Goal: Obtain resource: Obtain resource

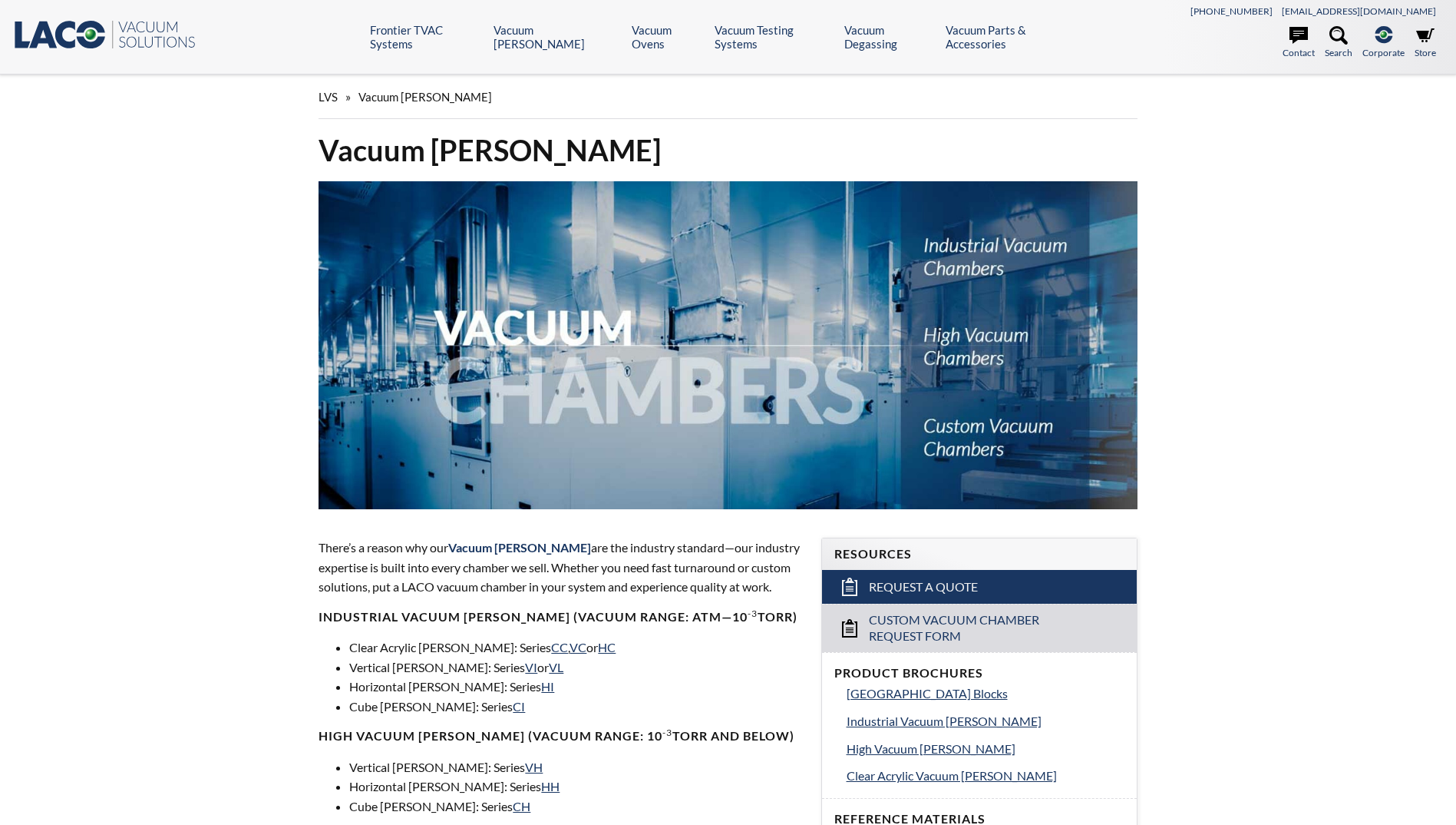
select select "Language Translate Widget"
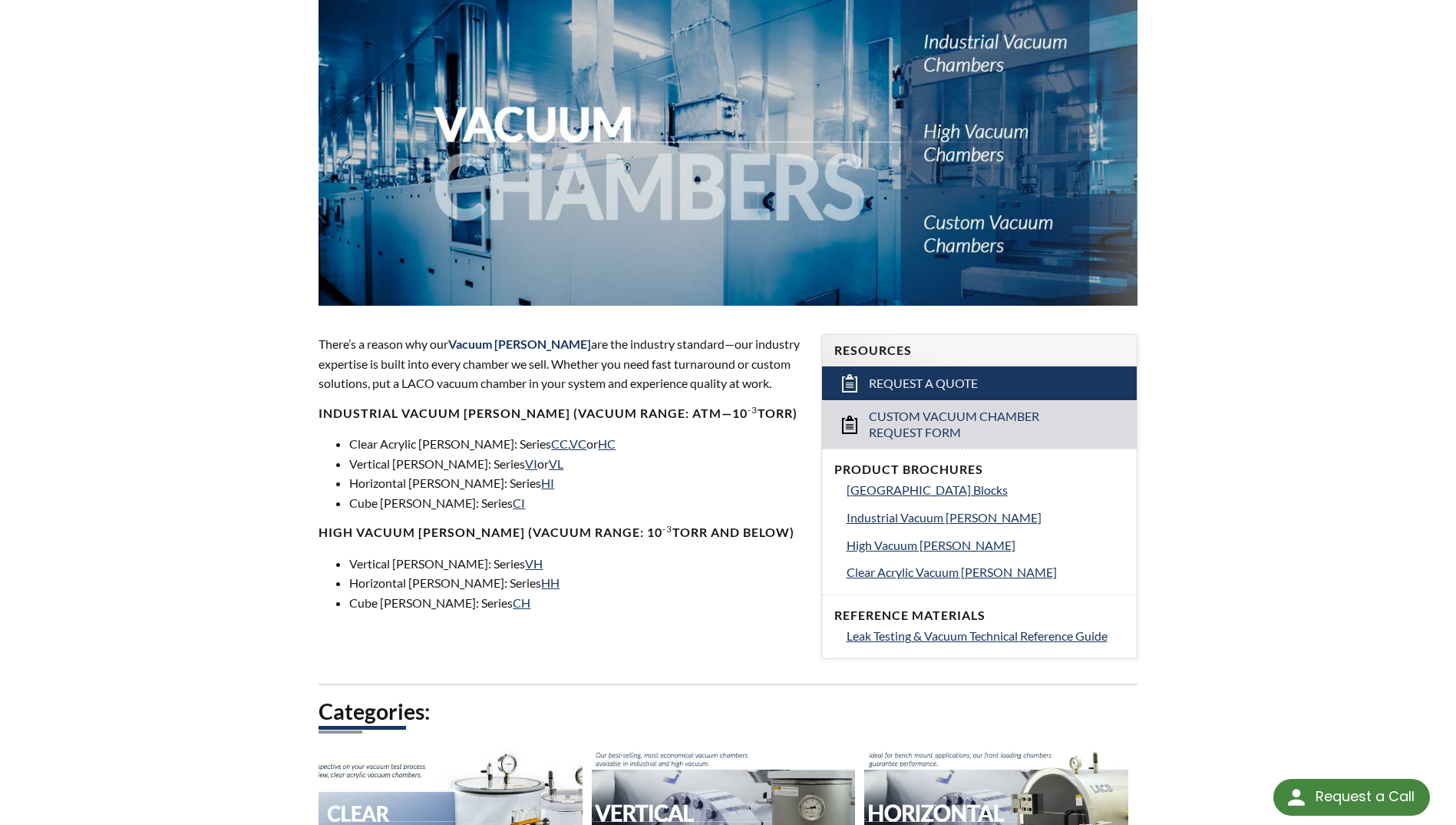
scroll to position [230, 0]
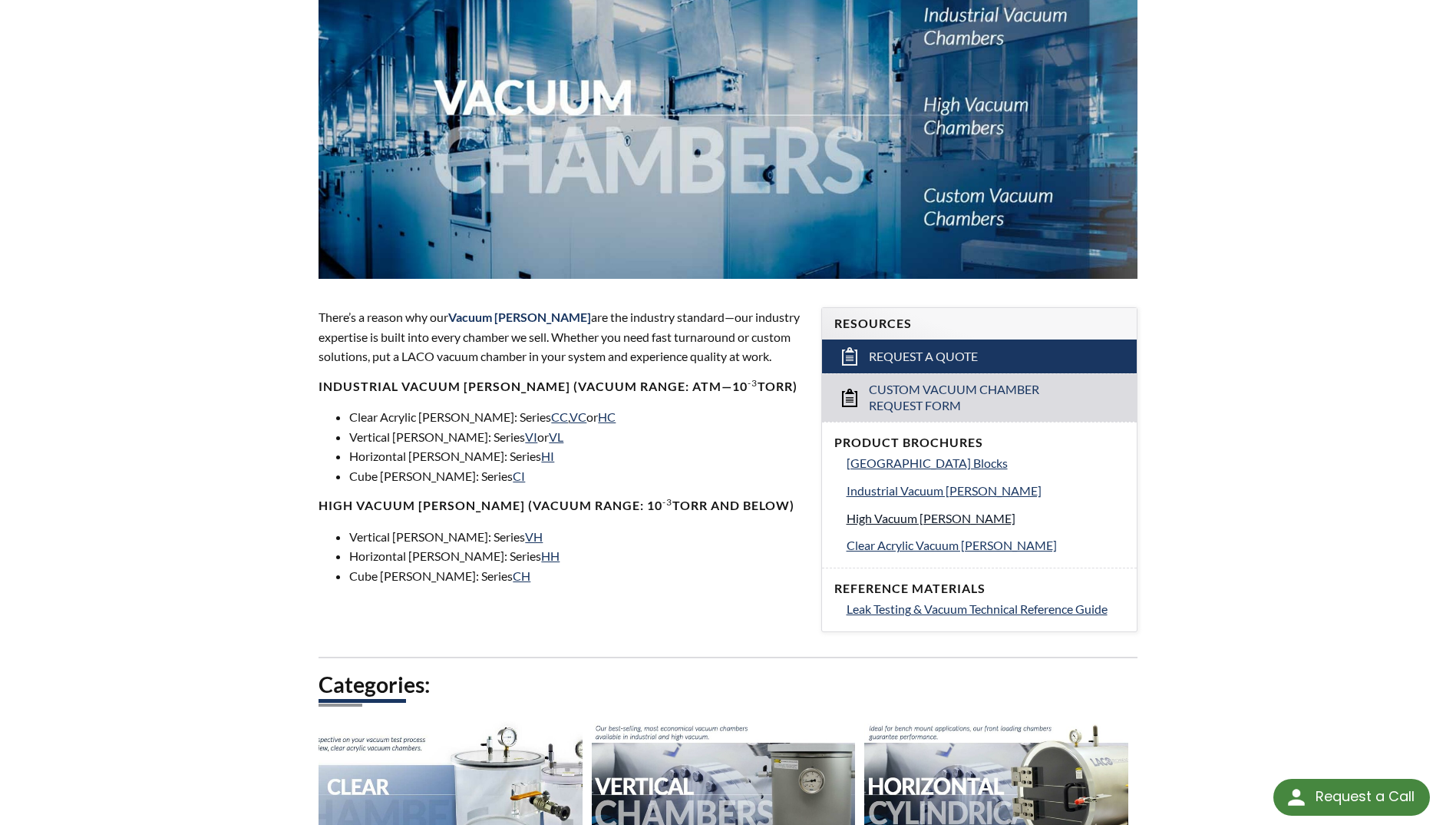
click at [971, 517] on span "High Vacuum Chambers" at bounding box center [930, 518] width 168 height 15
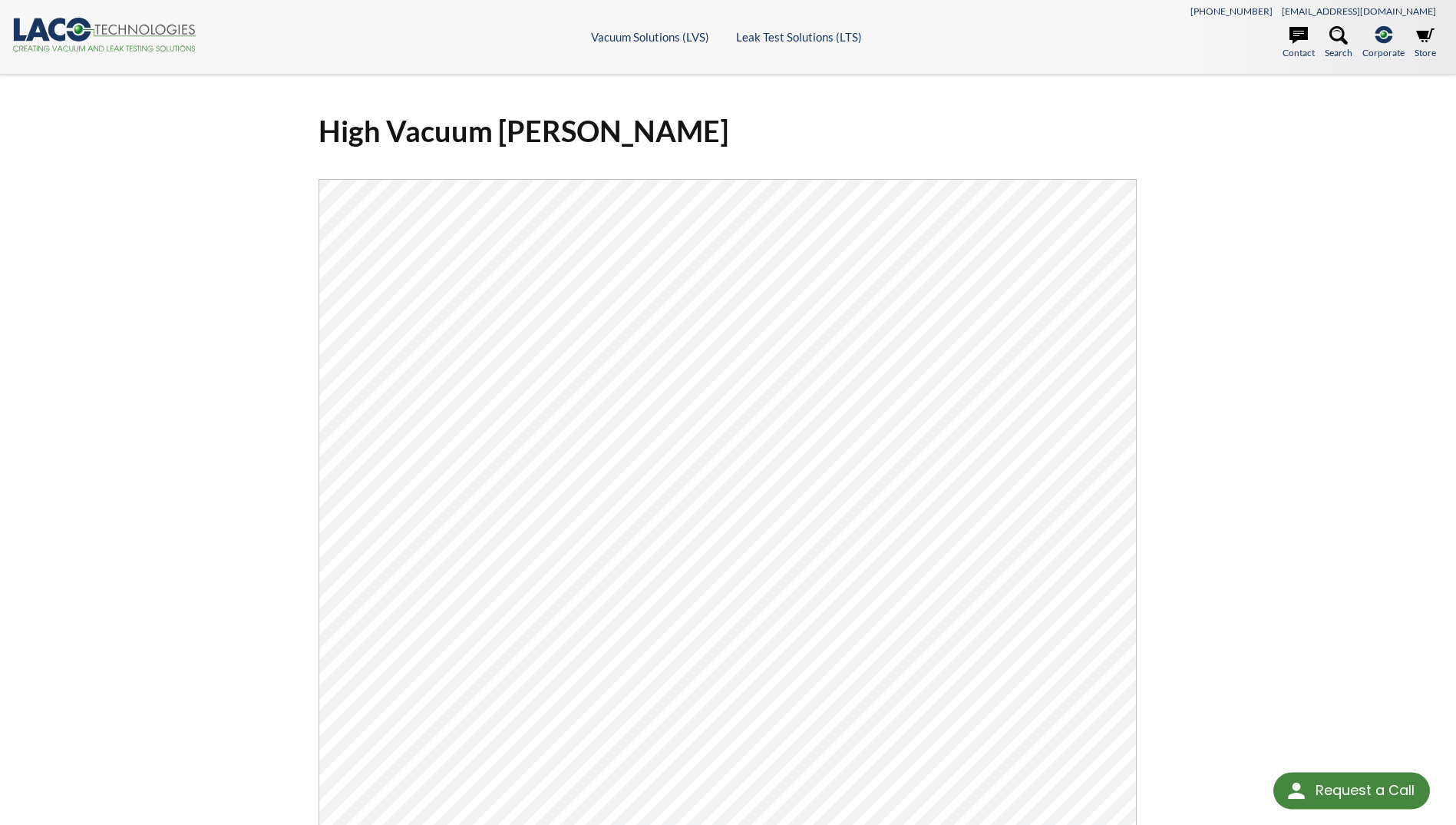
select select "Language Translate Widget"
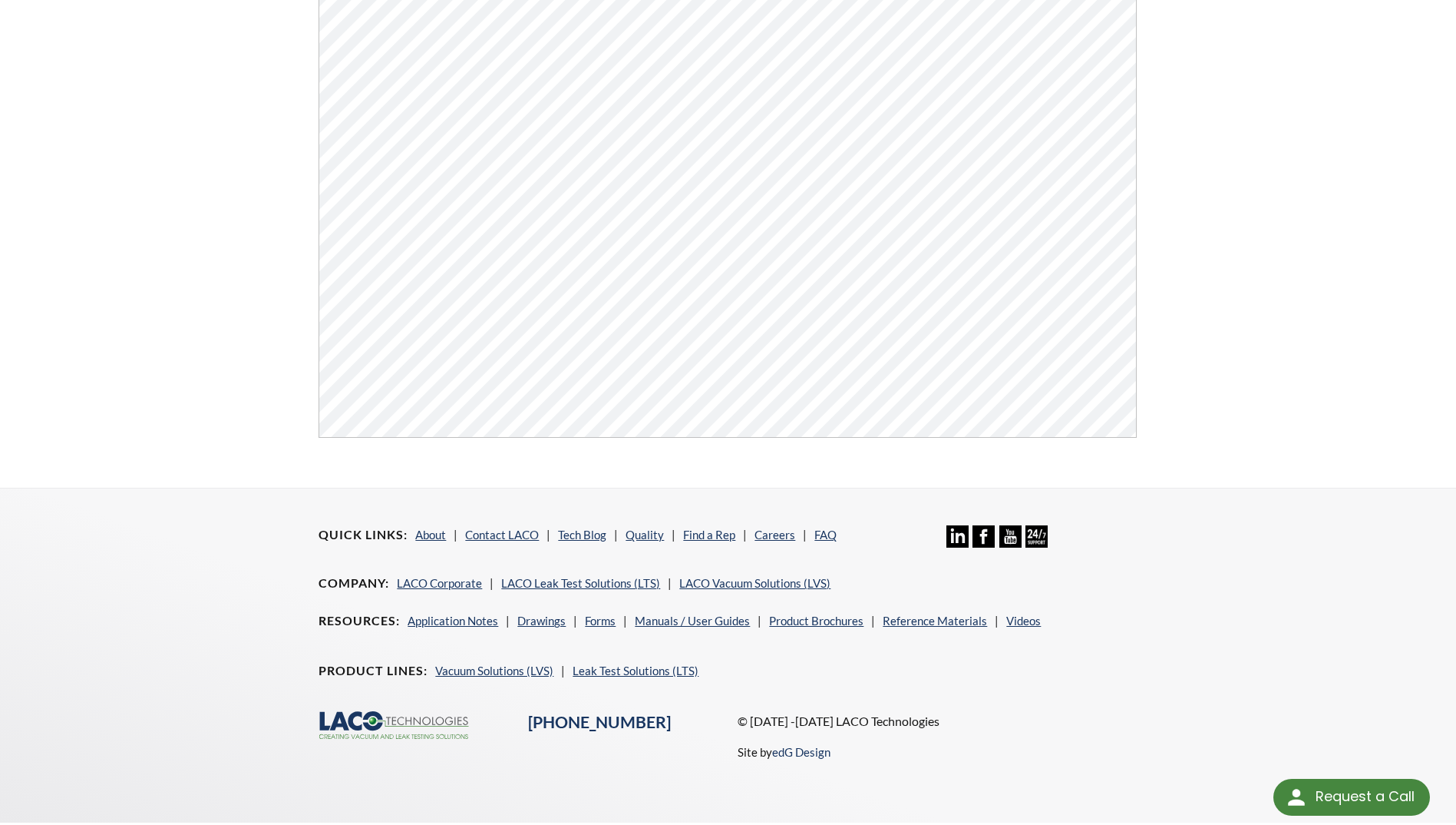
scroll to position [585, 0]
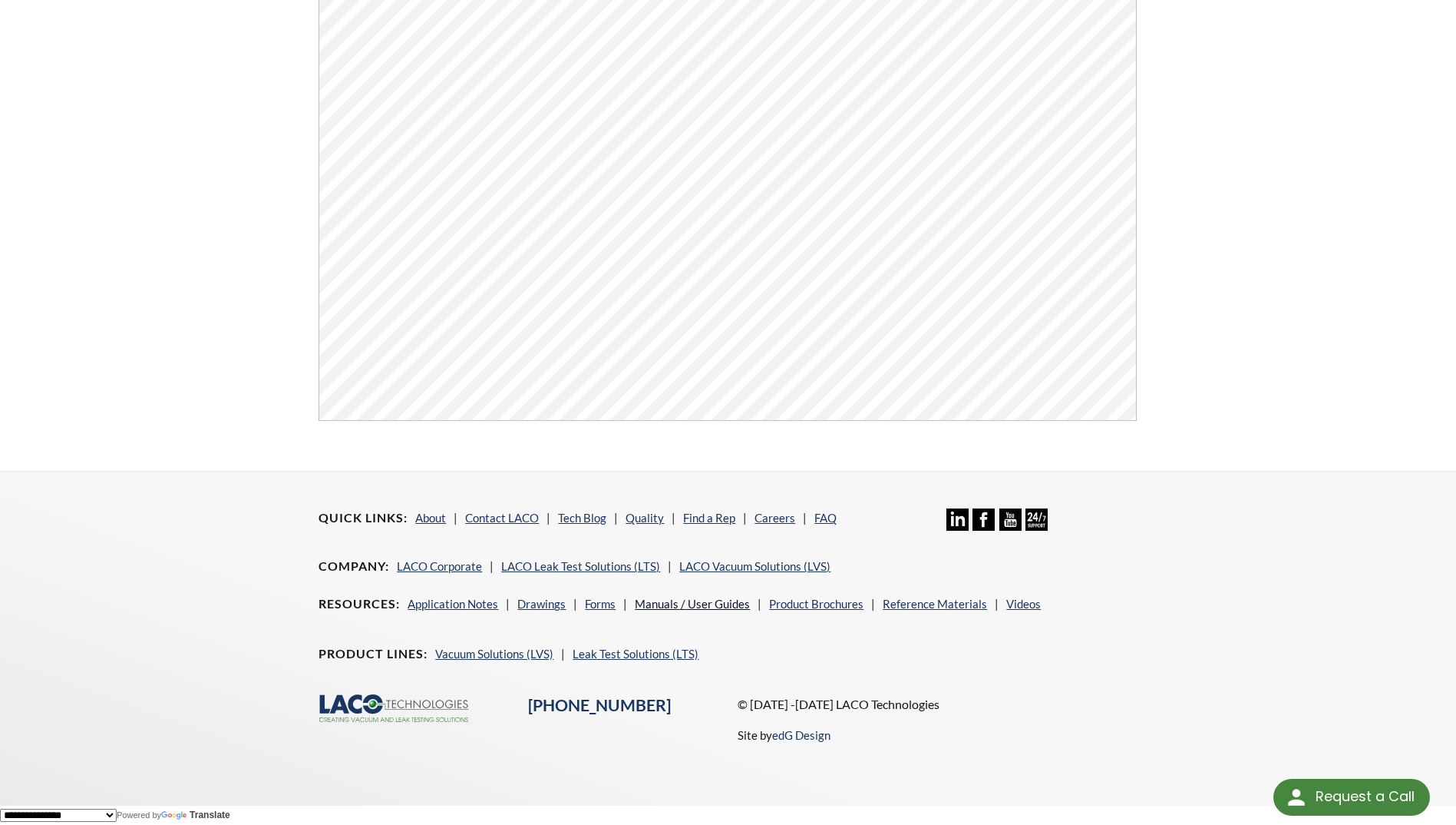
click at [725, 600] on link "Manuals / User Guides" at bounding box center [692, 603] width 115 height 14
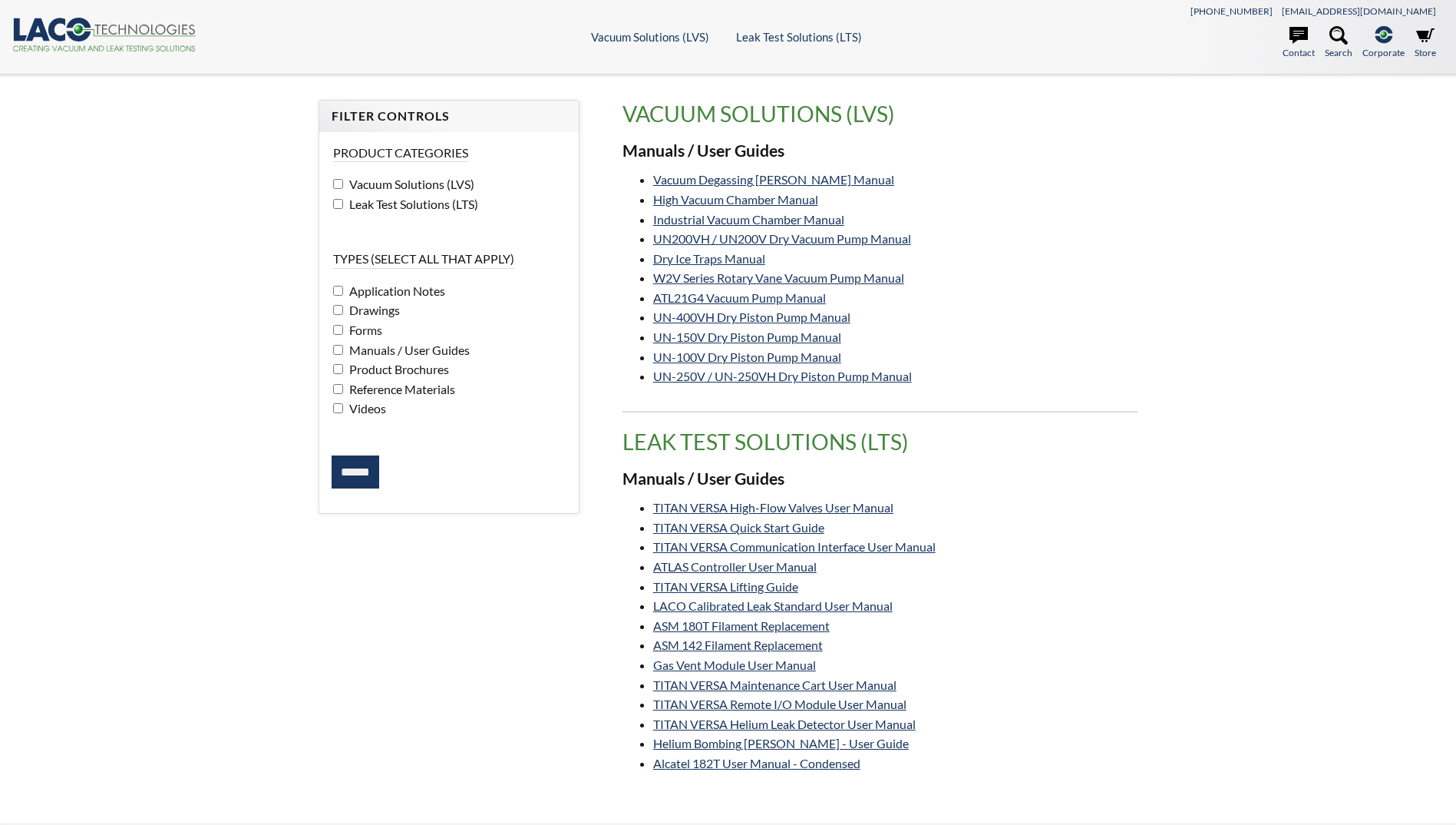
select select "Language Translate Widget"
click at [892, 238] on link "UN200VH / UN200V Dry Vacuum Pump Manual" at bounding box center [782, 238] width 258 height 15
click at [880, 275] on link "W2V Series Rotary Vane Vacuum Pump Manual" at bounding box center [779, 278] width 251 height 15
click at [881, 237] on link "UN200VH / UN200V Dry Vacuum Pump Manual" at bounding box center [782, 238] width 258 height 15
click at [903, 375] on link "UN-250V / UN-250VH Dry Piston Pump Manual" at bounding box center [782, 376] width 259 height 15
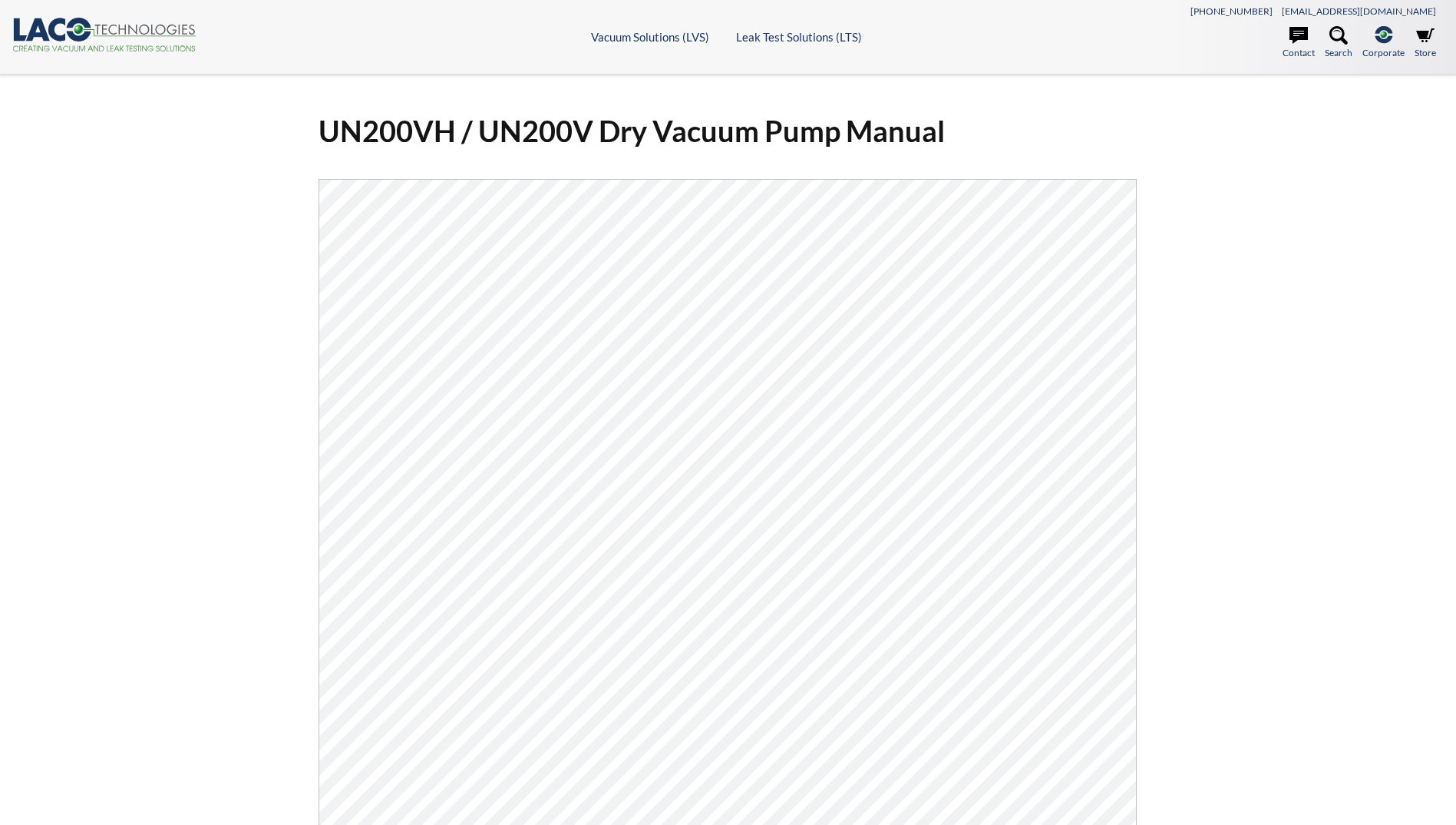
select select "Language Translate Widget"
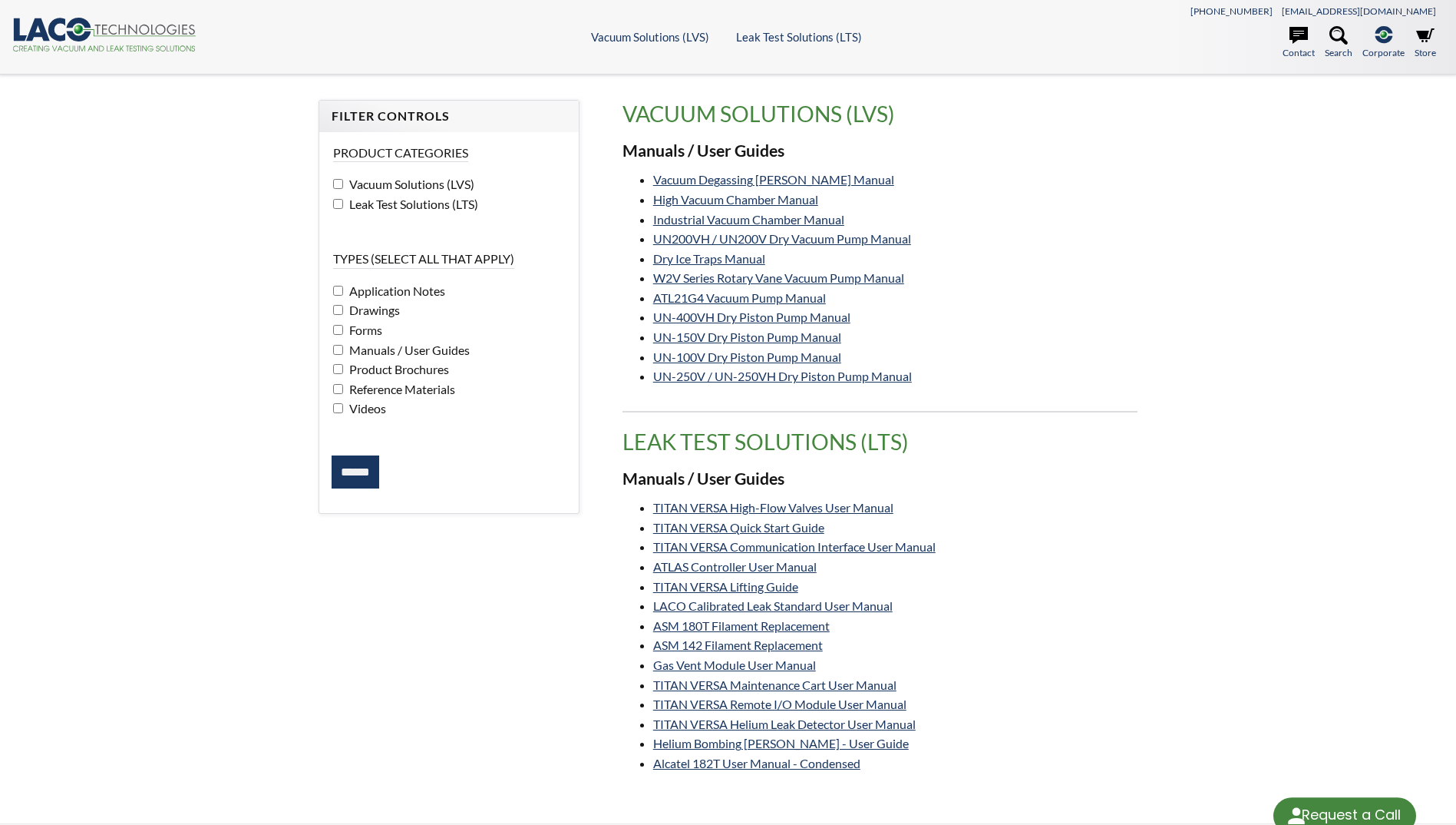
select select "Language Translate Widget"
click at [830, 314] on link "UN-400VH Dry Piston Pump Manual" at bounding box center [752, 317] width 197 height 15
click at [826, 239] on link "UN200VH / UN200V Dry Vacuum Pump Manual" at bounding box center [782, 238] width 258 height 15
click at [803, 295] on link "ATL21G4 Vacuum Pump Manual" at bounding box center [740, 297] width 173 height 15
click at [332, 370] on form "Product Categories Vacuum Solutions (LVS) Leak Test Solutions (LTS) Types (sele…" at bounding box center [448, 317] width 234 height 344
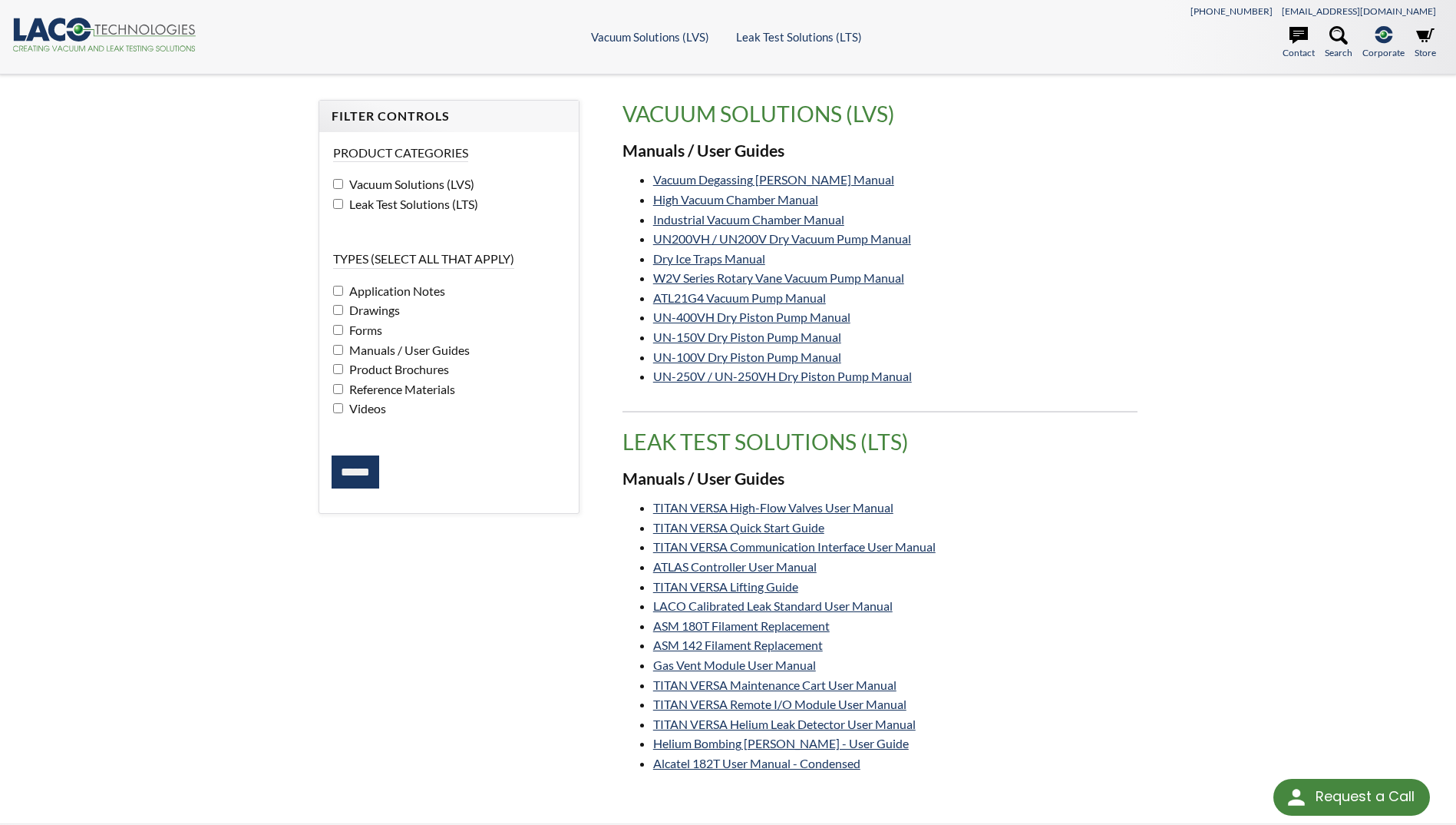
click at [363, 464] on input "******" at bounding box center [355, 472] width 48 height 34
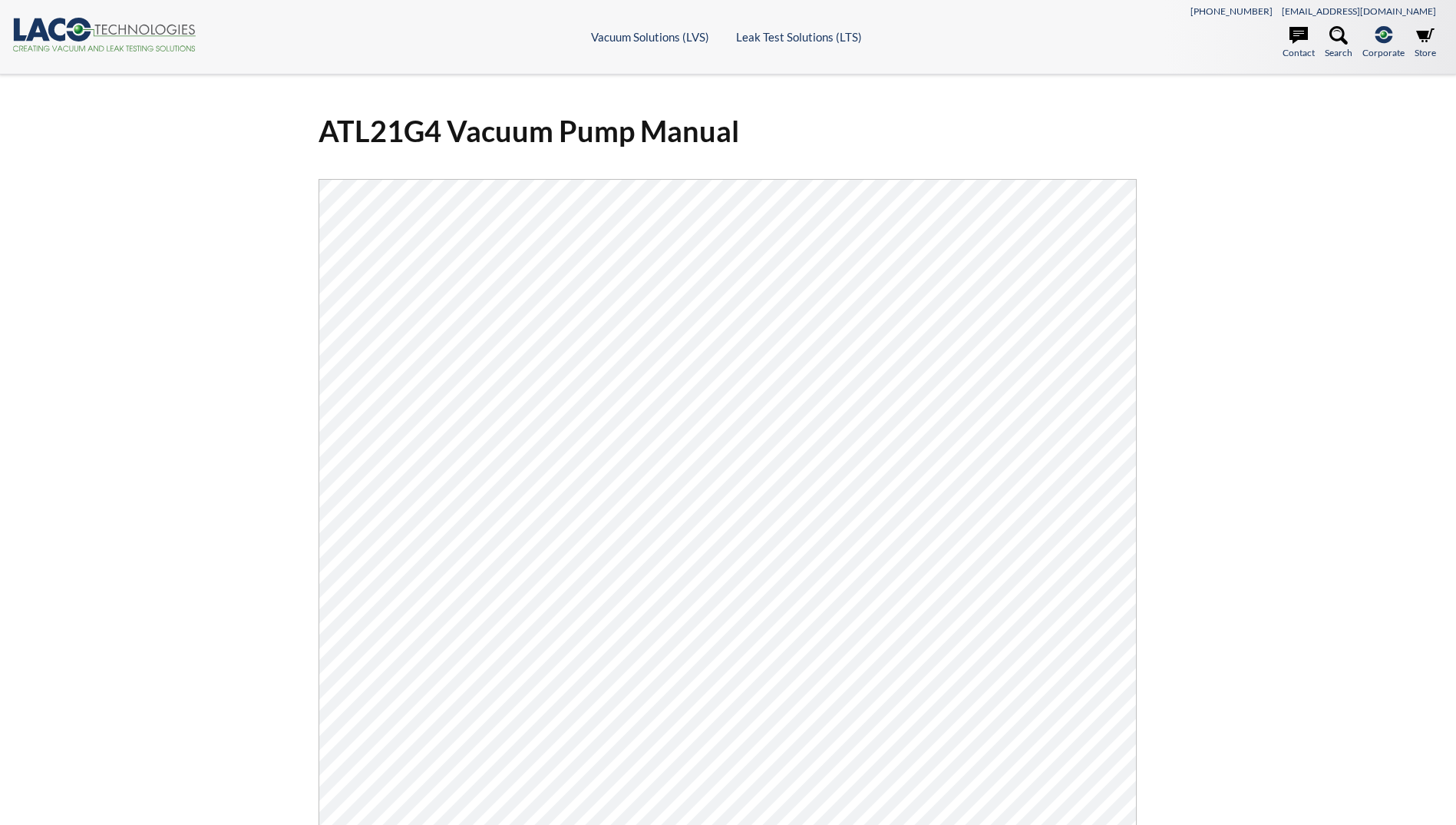
select select "Language Translate Widget"
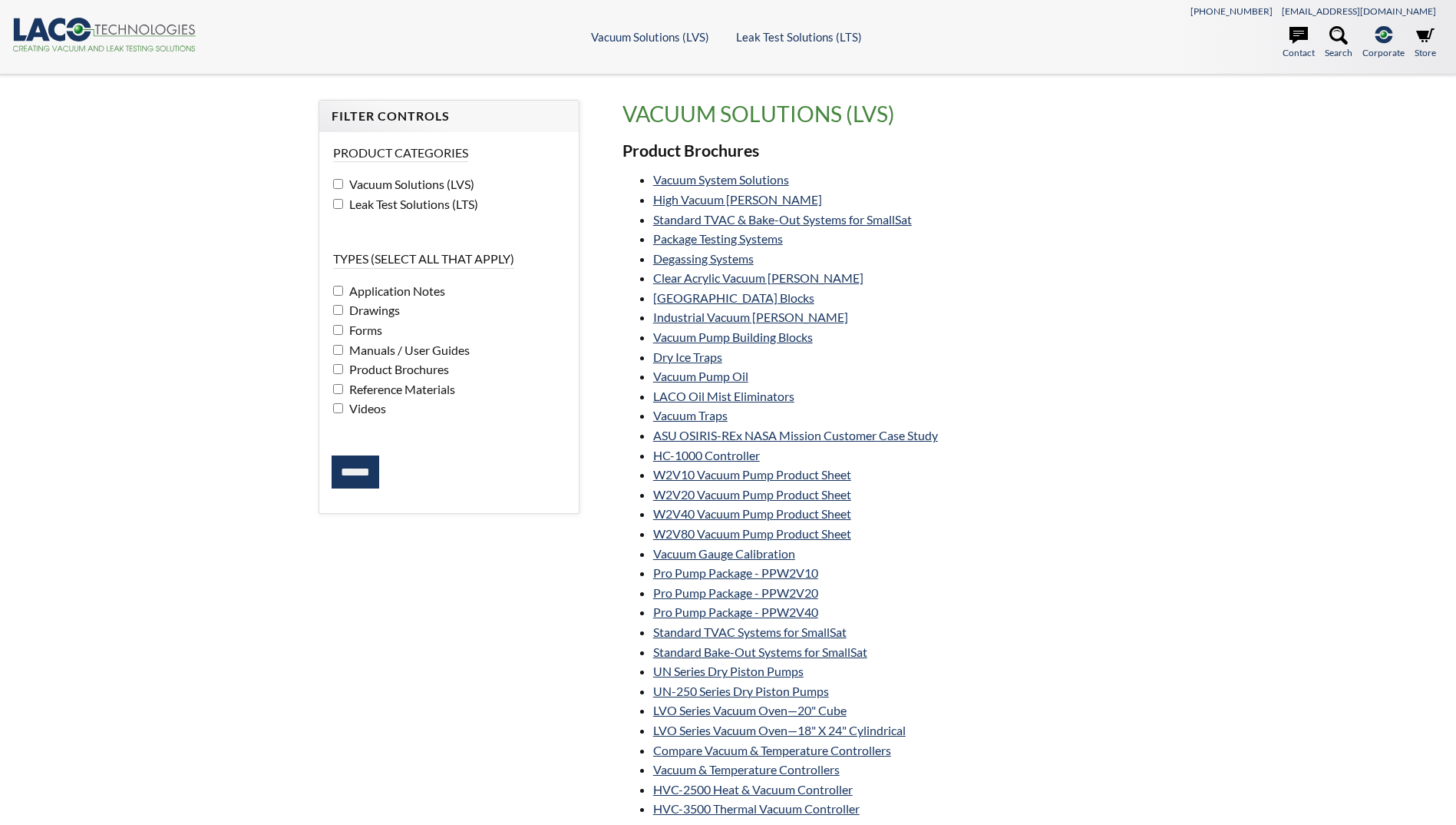
select select "Language Translate Widget"
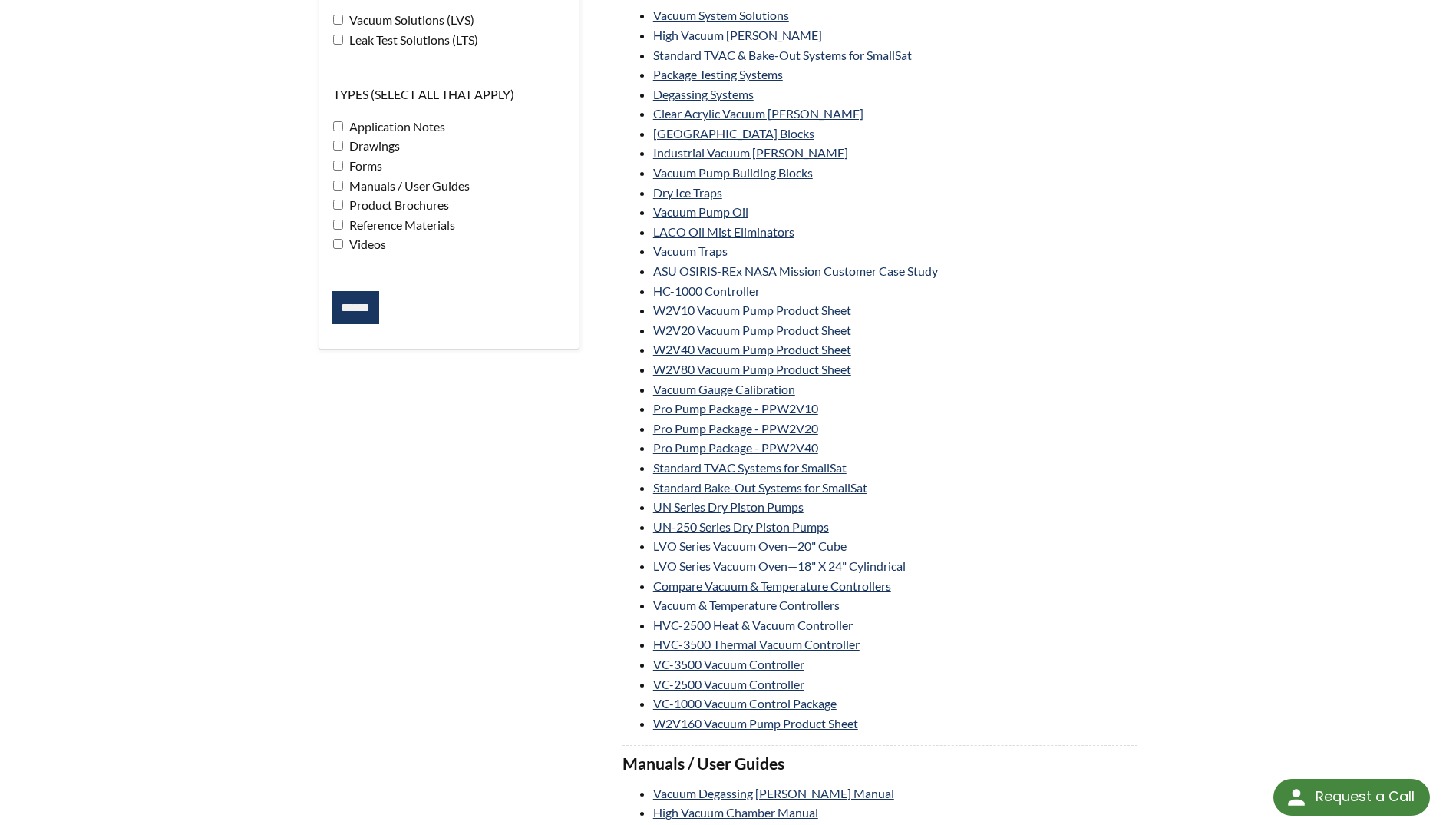
scroll to position [230, 0]
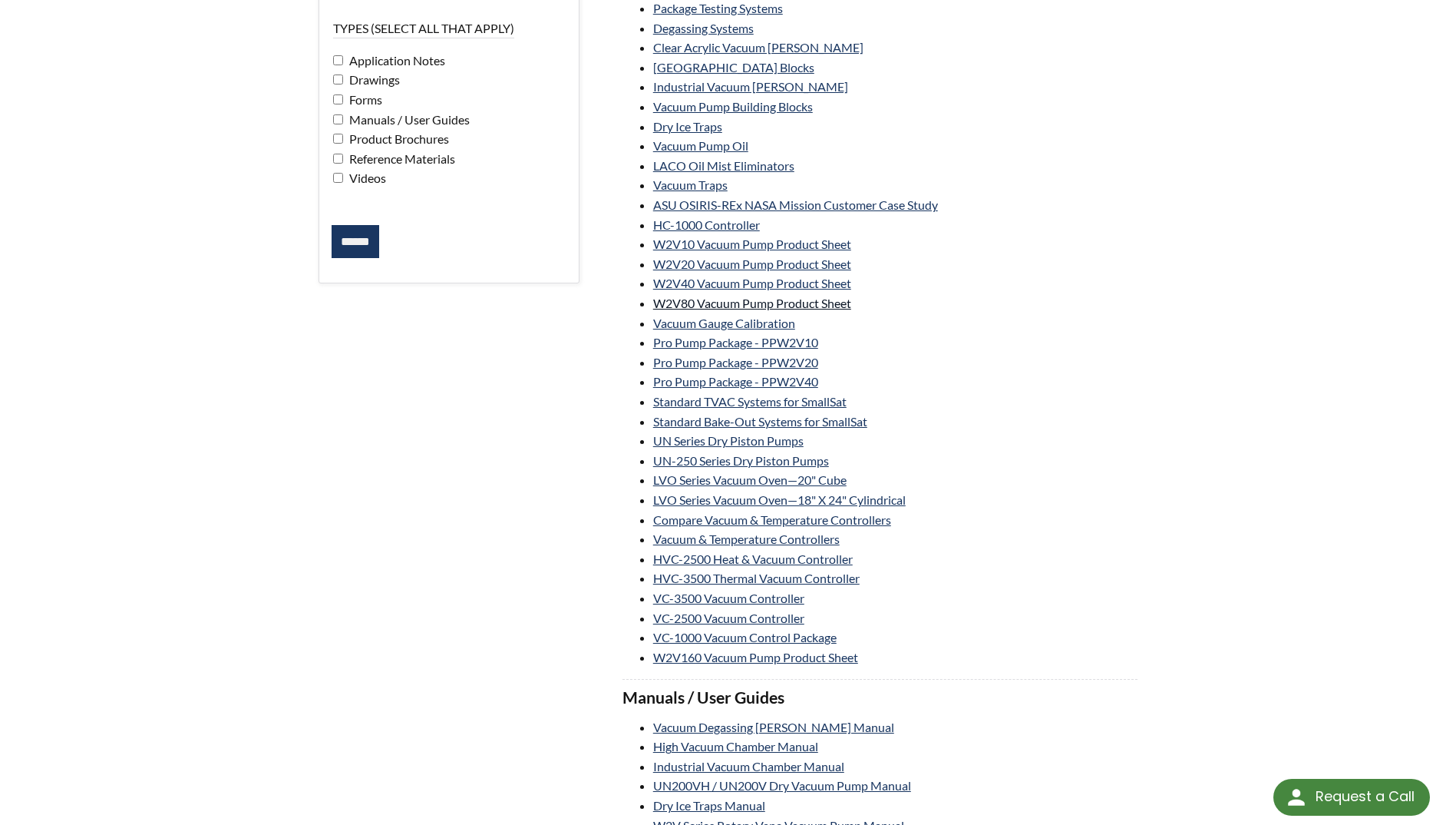
click at [849, 305] on link "W2V80 Vacuum Pump Product Sheet" at bounding box center [752, 303] width 198 height 15
click at [844, 283] on link "W2V40 Vacuum Pump Product Sheet" at bounding box center [752, 283] width 198 height 15
click at [848, 264] on link "W2V20 Vacuum Pump Product Sheet" at bounding box center [752, 264] width 198 height 15
click at [851, 239] on link "W2V10 Vacuum Pump Product Sheet" at bounding box center [752, 244] width 198 height 15
click at [809, 338] on link "Pro Pump Package - PPW2V10" at bounding box center [735, 343] width 165 height 15
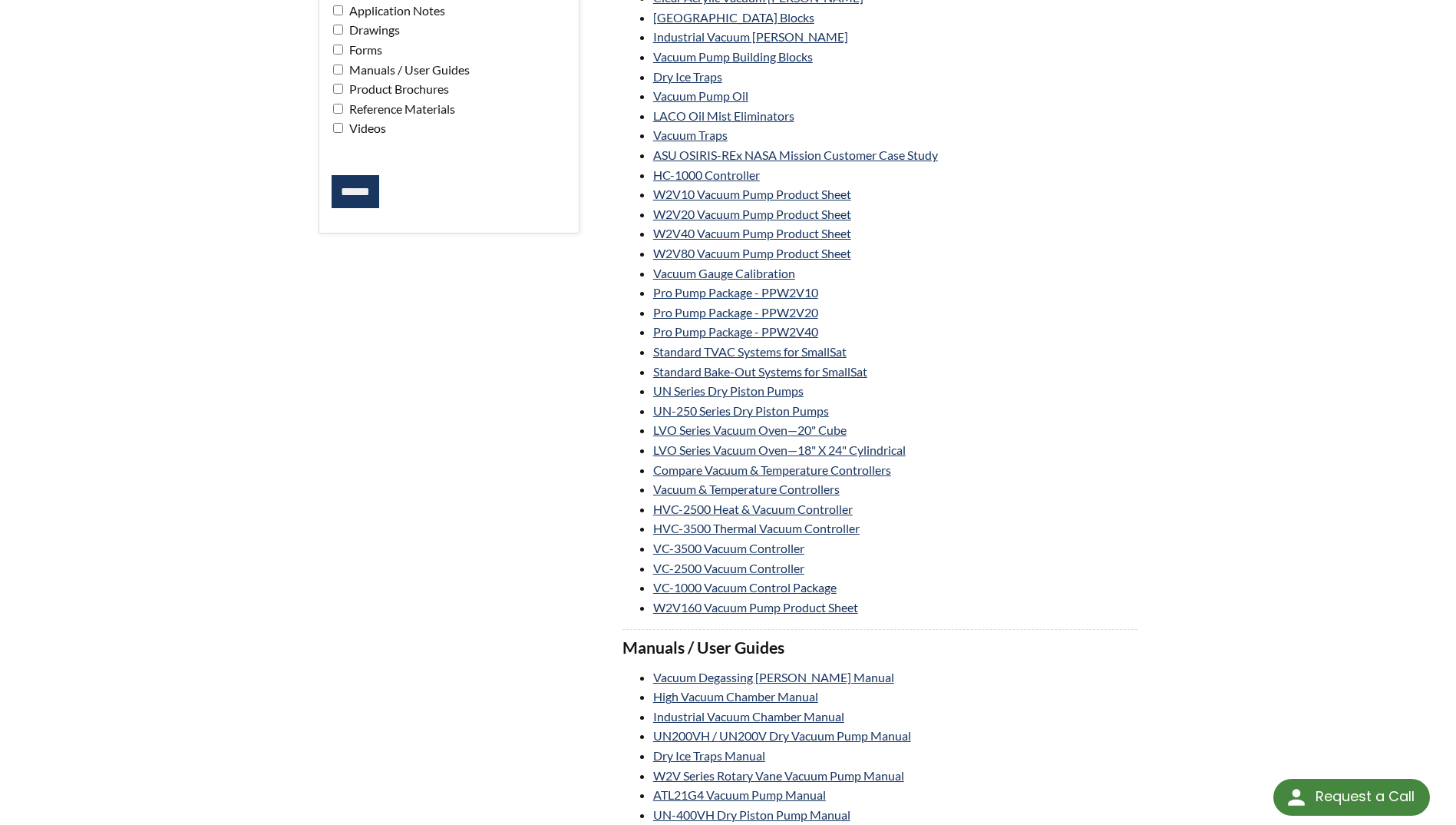
scroll to position [308, 0]
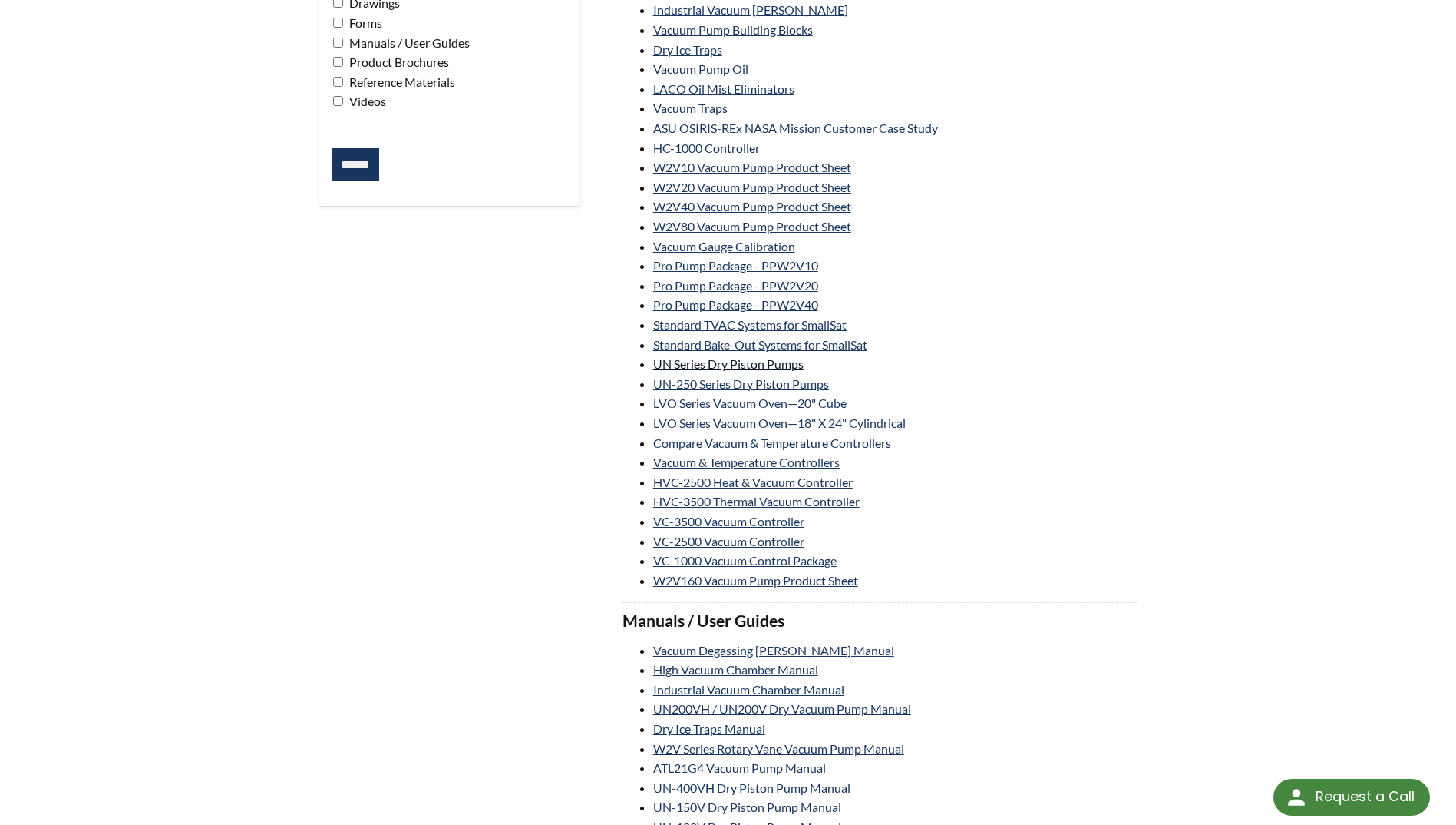
click at [790, 362] on link "UN Series Dry Piston Pumps" at bounding box center [728, 364] width 150 height 15
click at [820, 384] on link "UN-250 Series Dry Piston Pumps" at bounding box center [741, 384] width 176 height 15
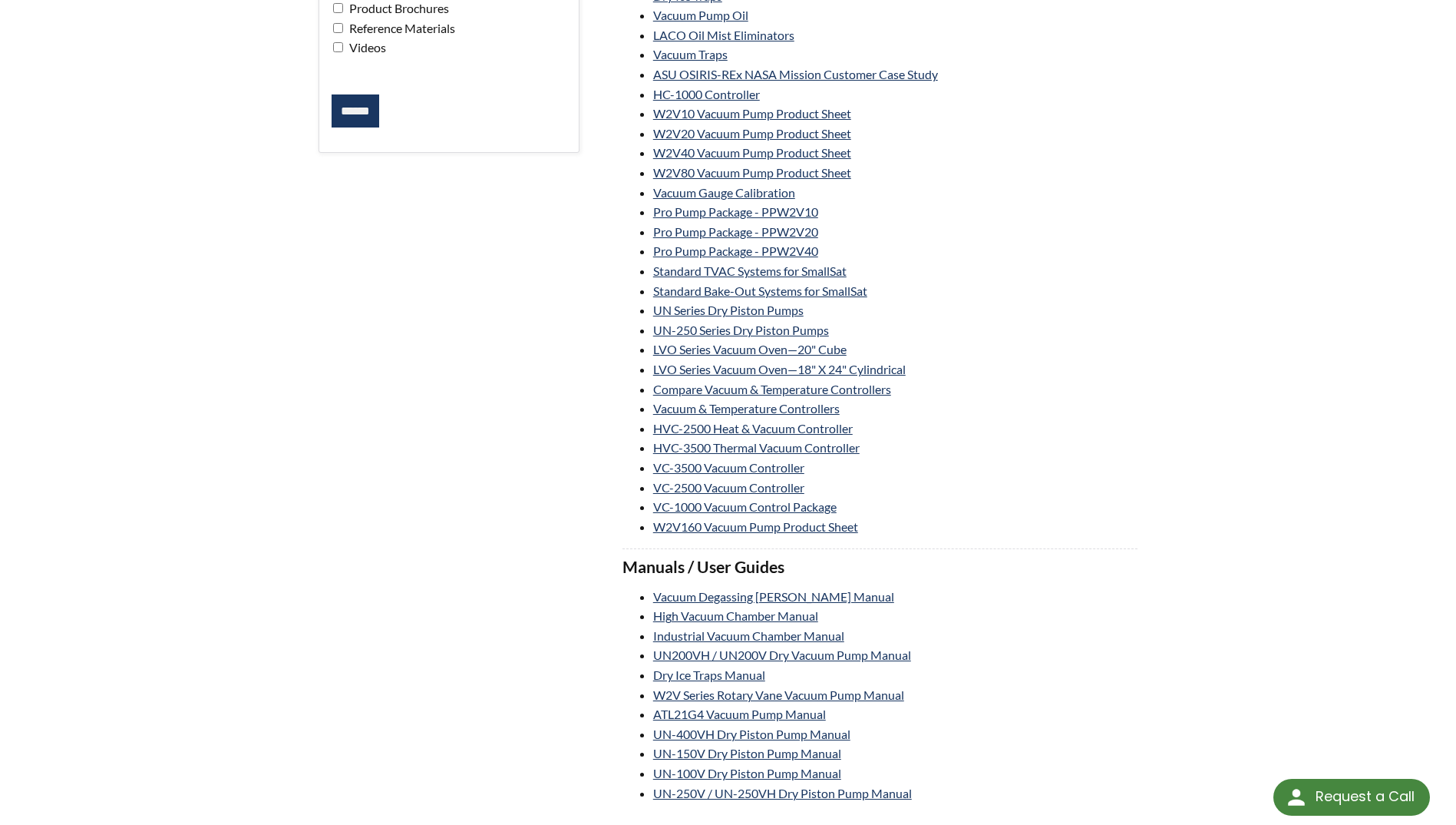
scroll to position [460, 0]
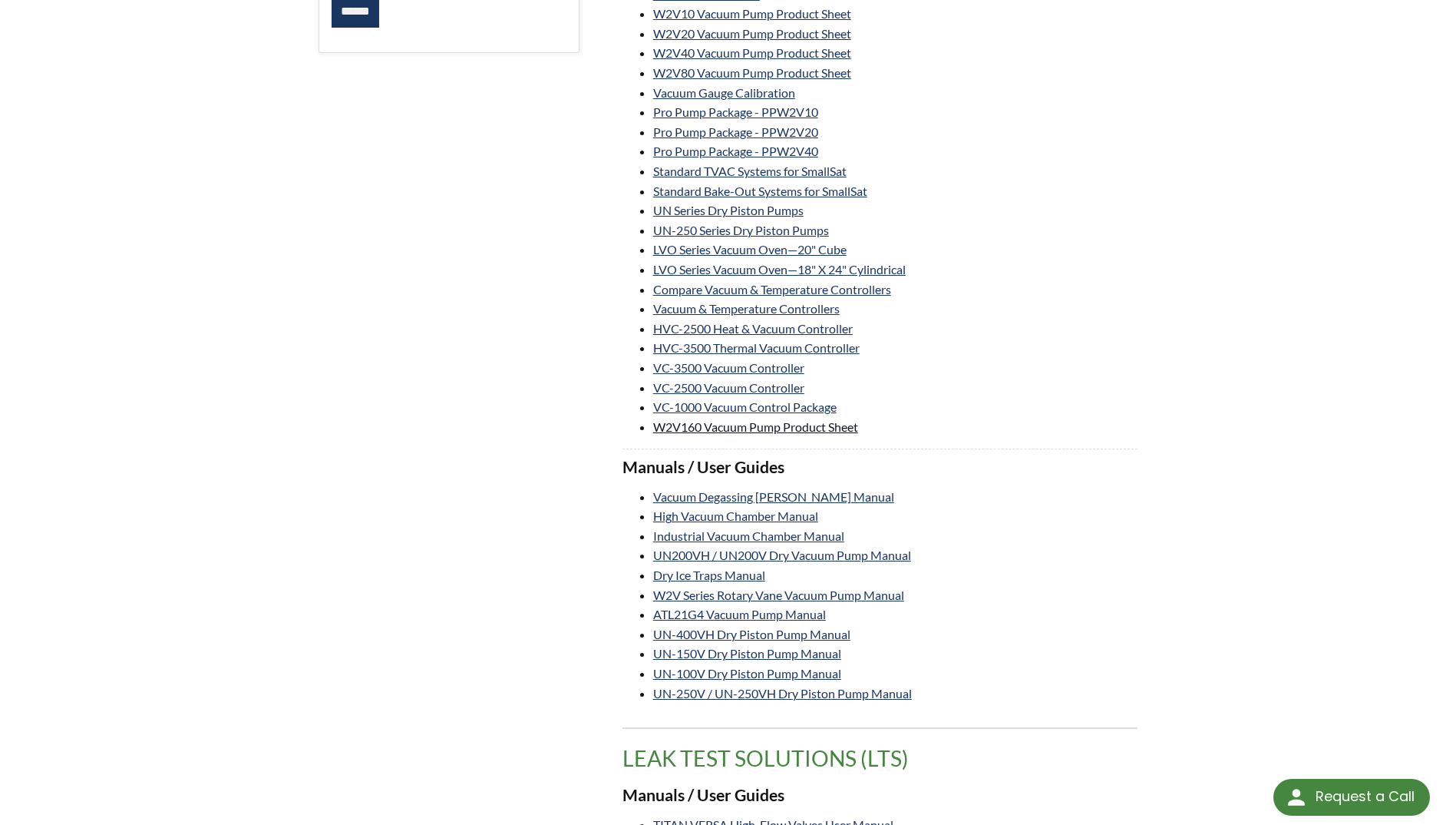
click at [838, 426] on link "W2V160 Vacuum Pump Product Sheet" at bounding box center [756, 426] width 205 height 15
click at [824, 425] on link "W2V160 Vacuum Pump Product Sheet" at bounding box center [756, 426] width 205 height 15
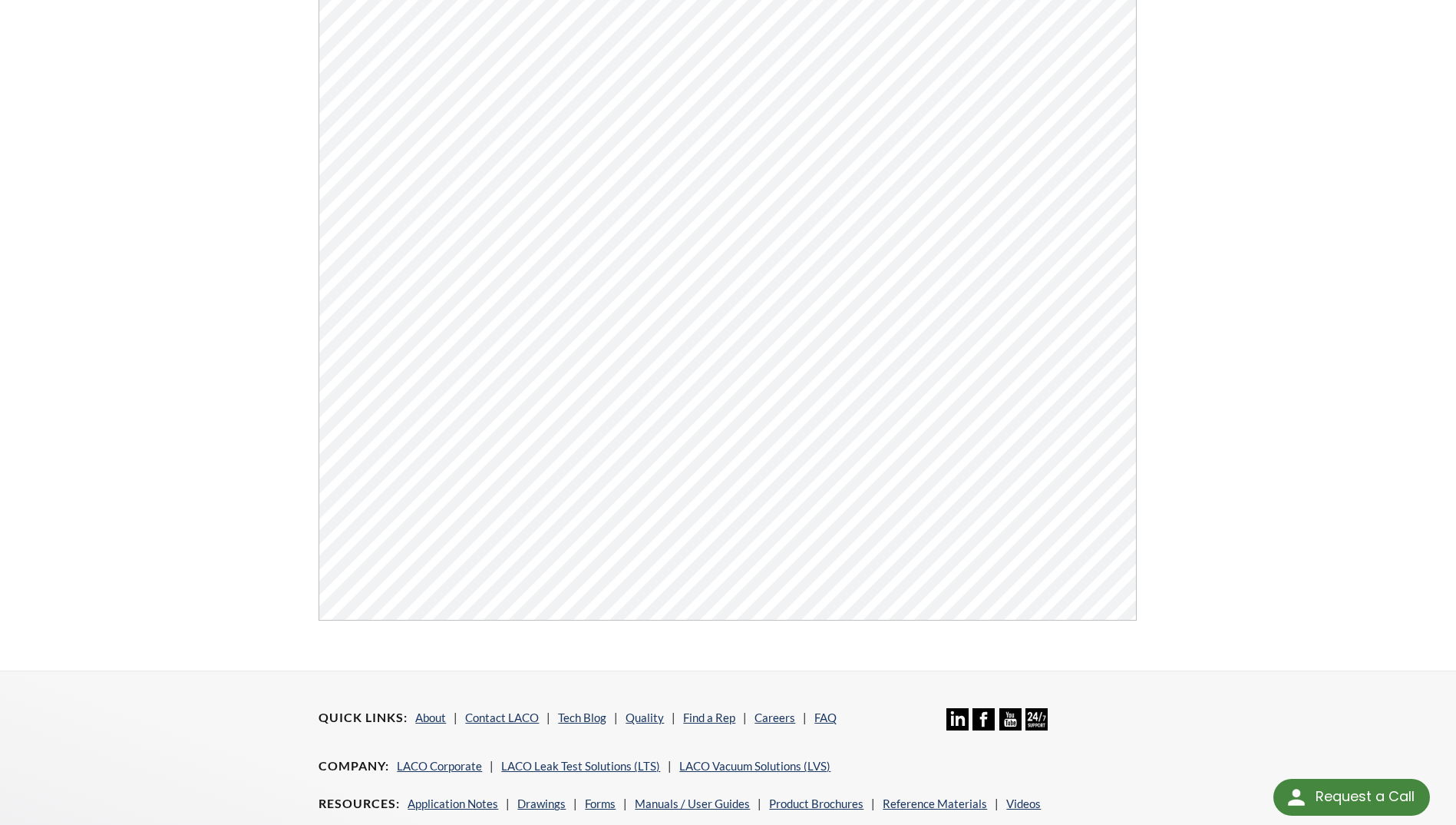
scroll to position [384, 0]
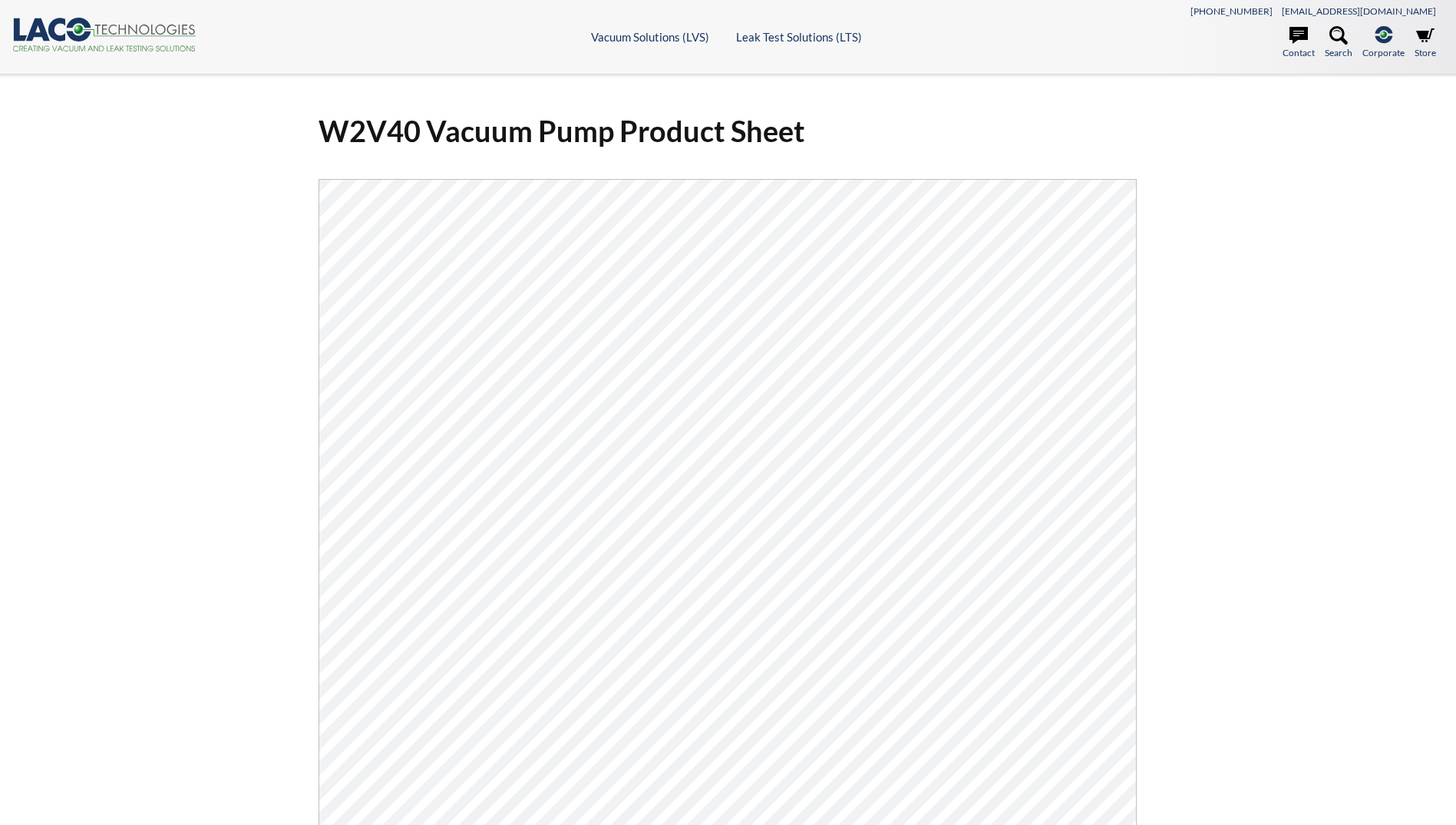
select select "Language Translate Widget"
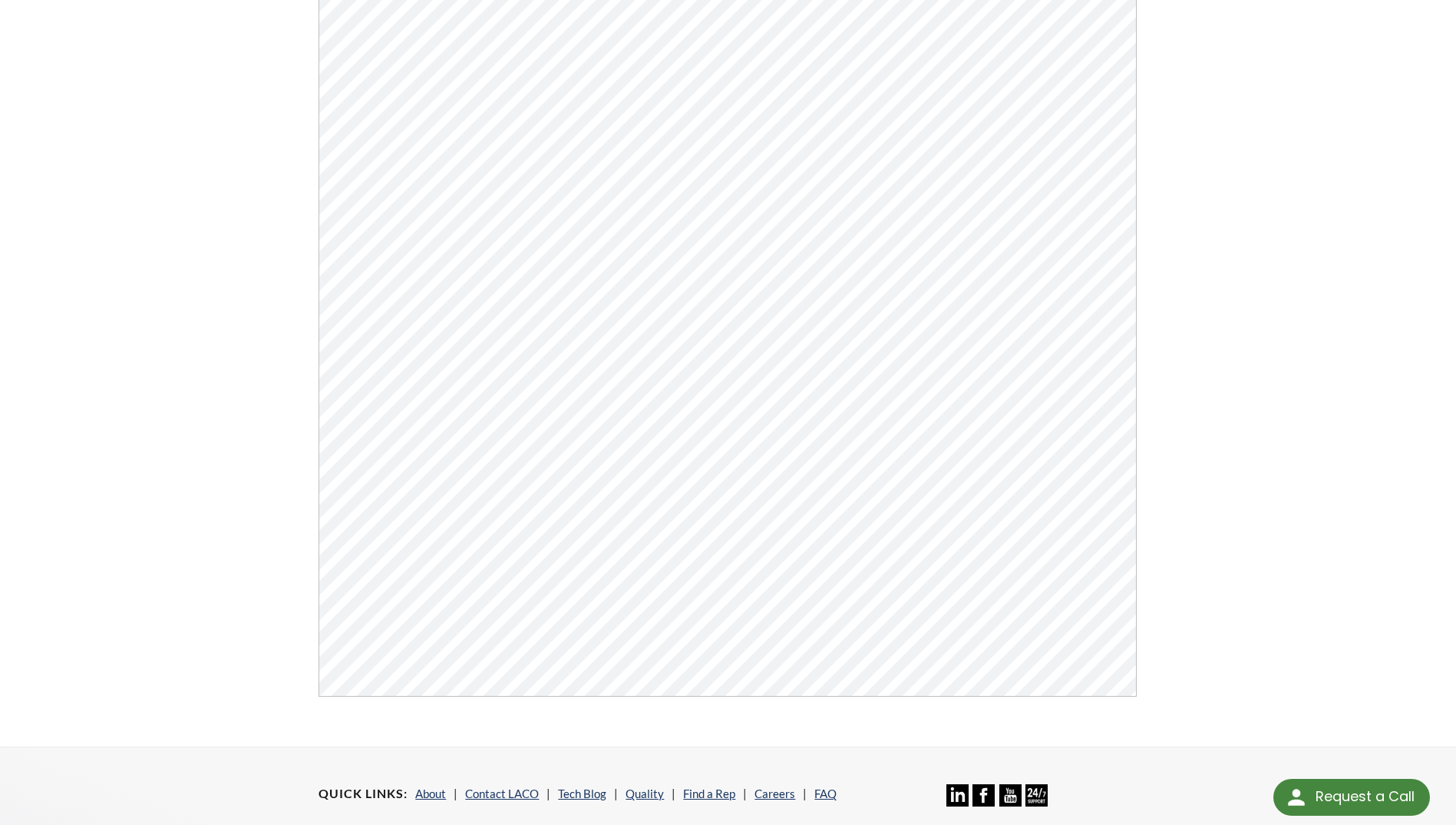
scroll to position [384, 0]
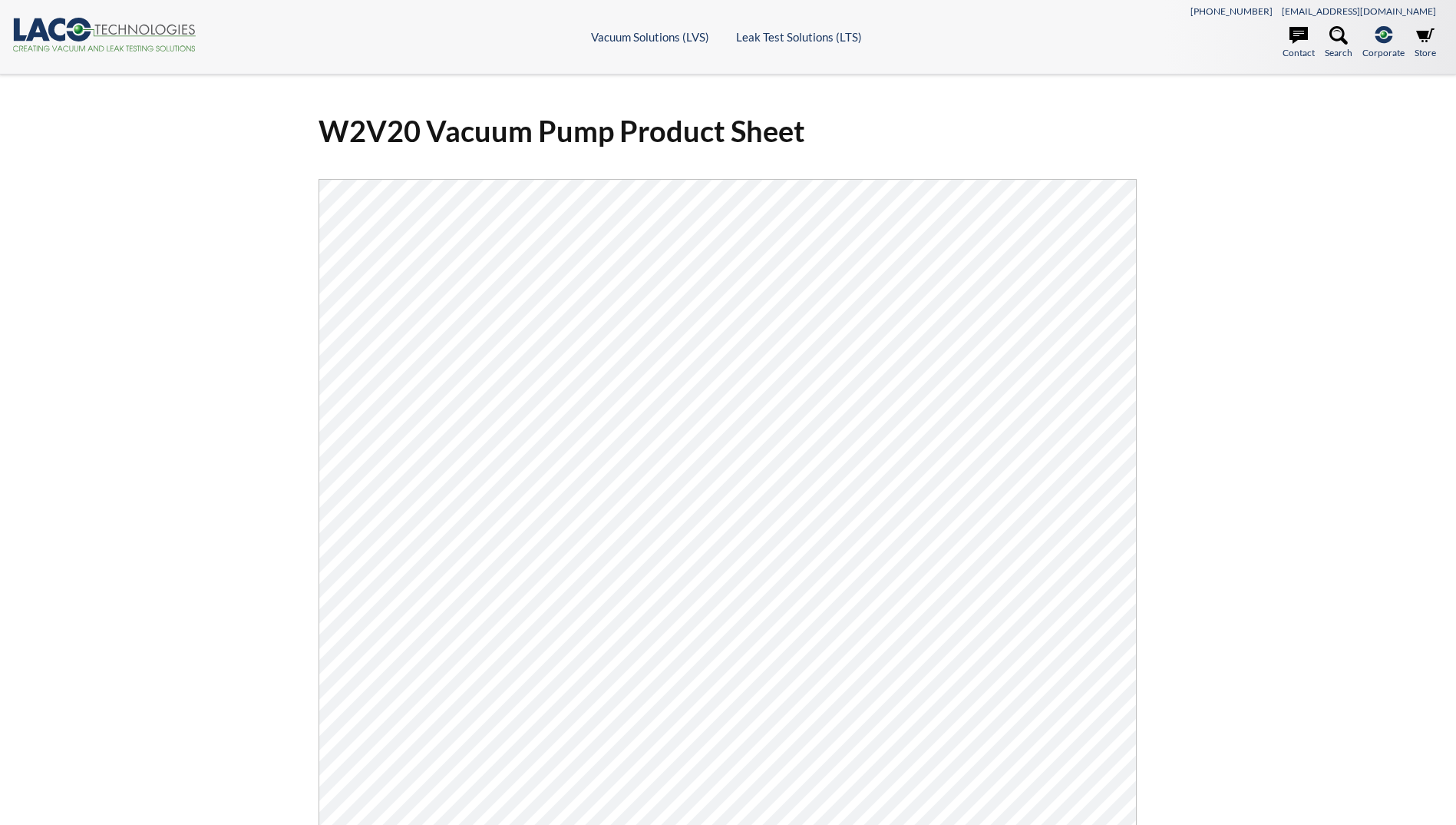
select select "Language Translate Widget"
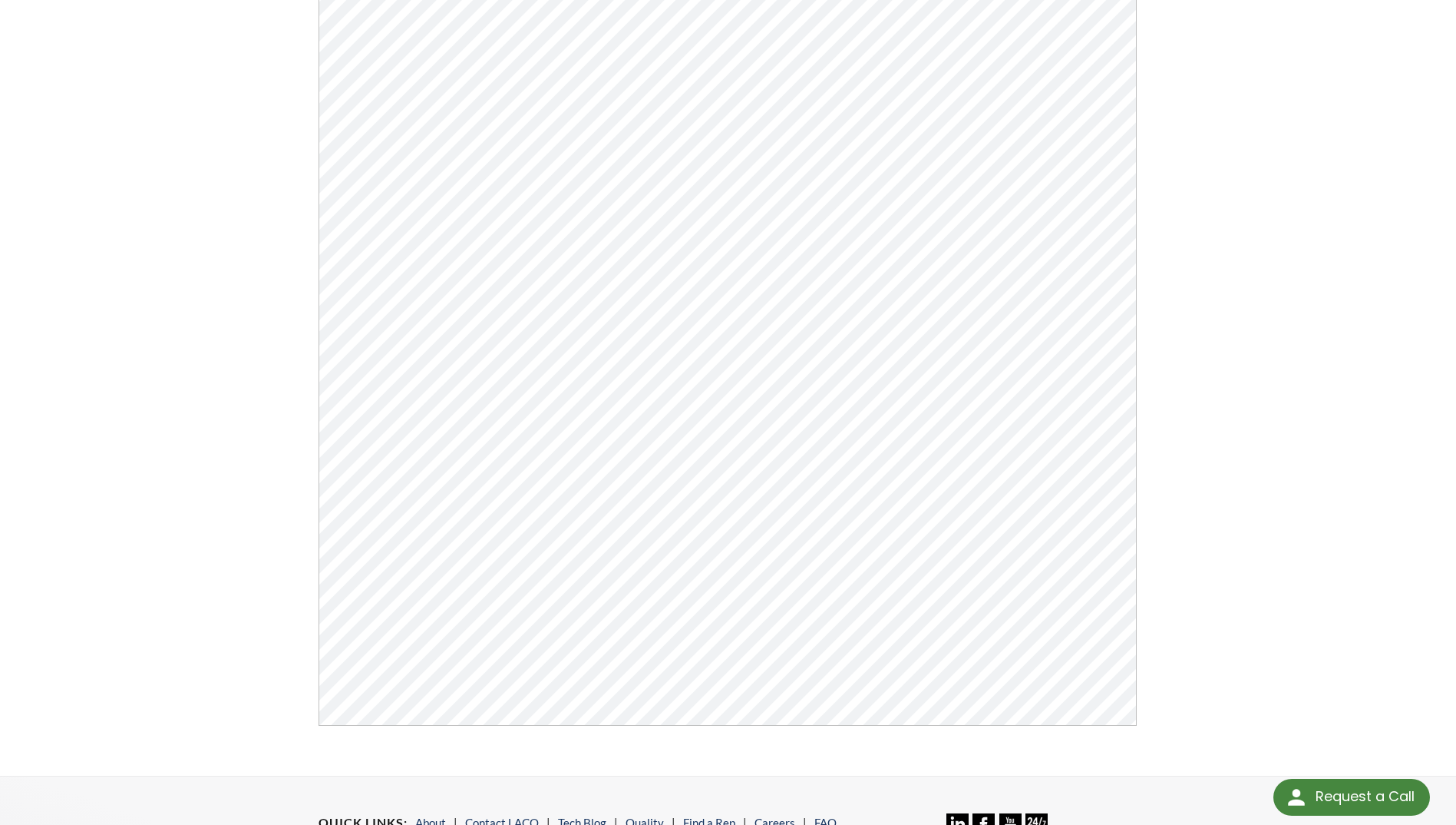
scroll to position [308, 0]
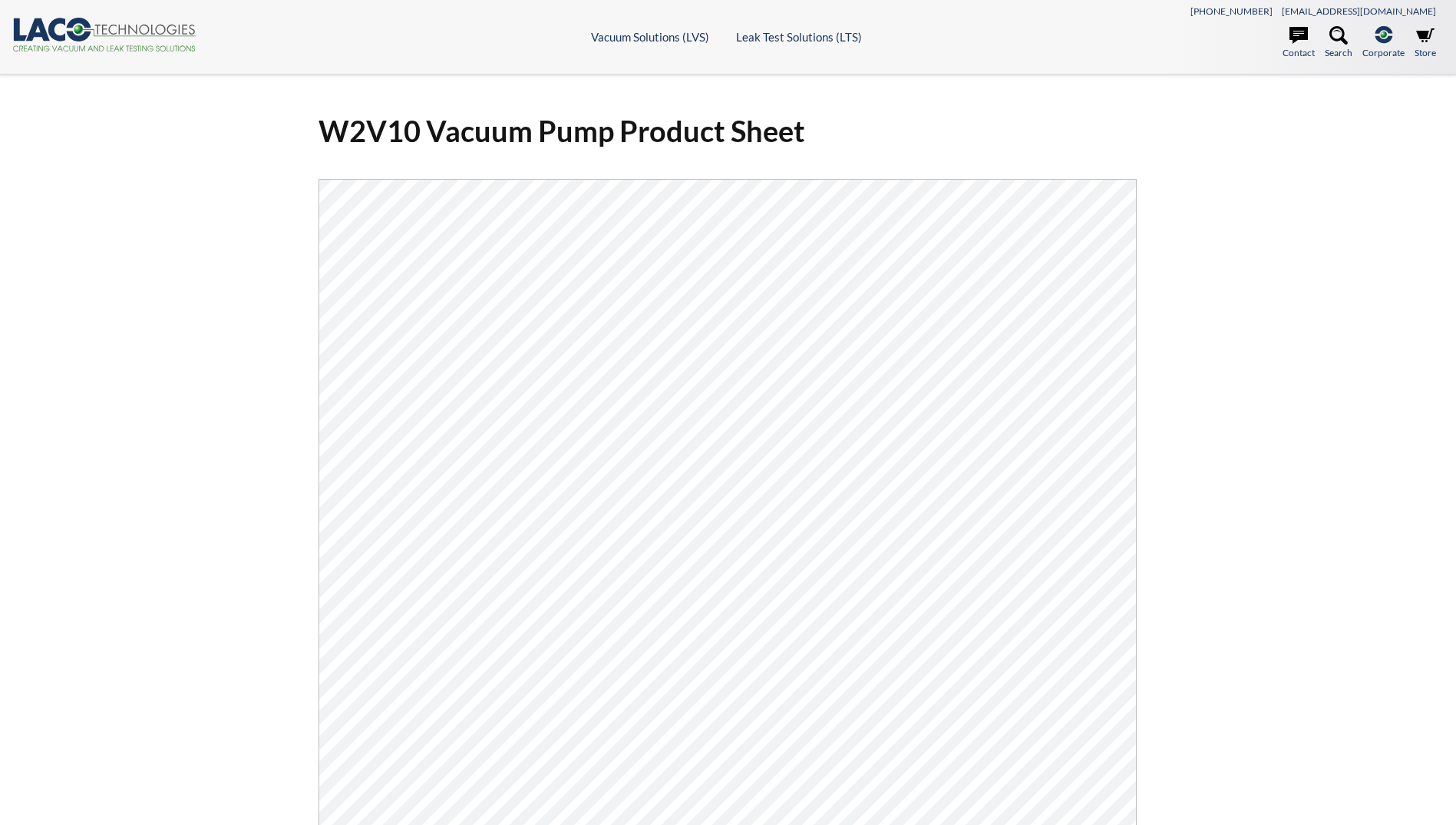
select select "Language Translate Widget"
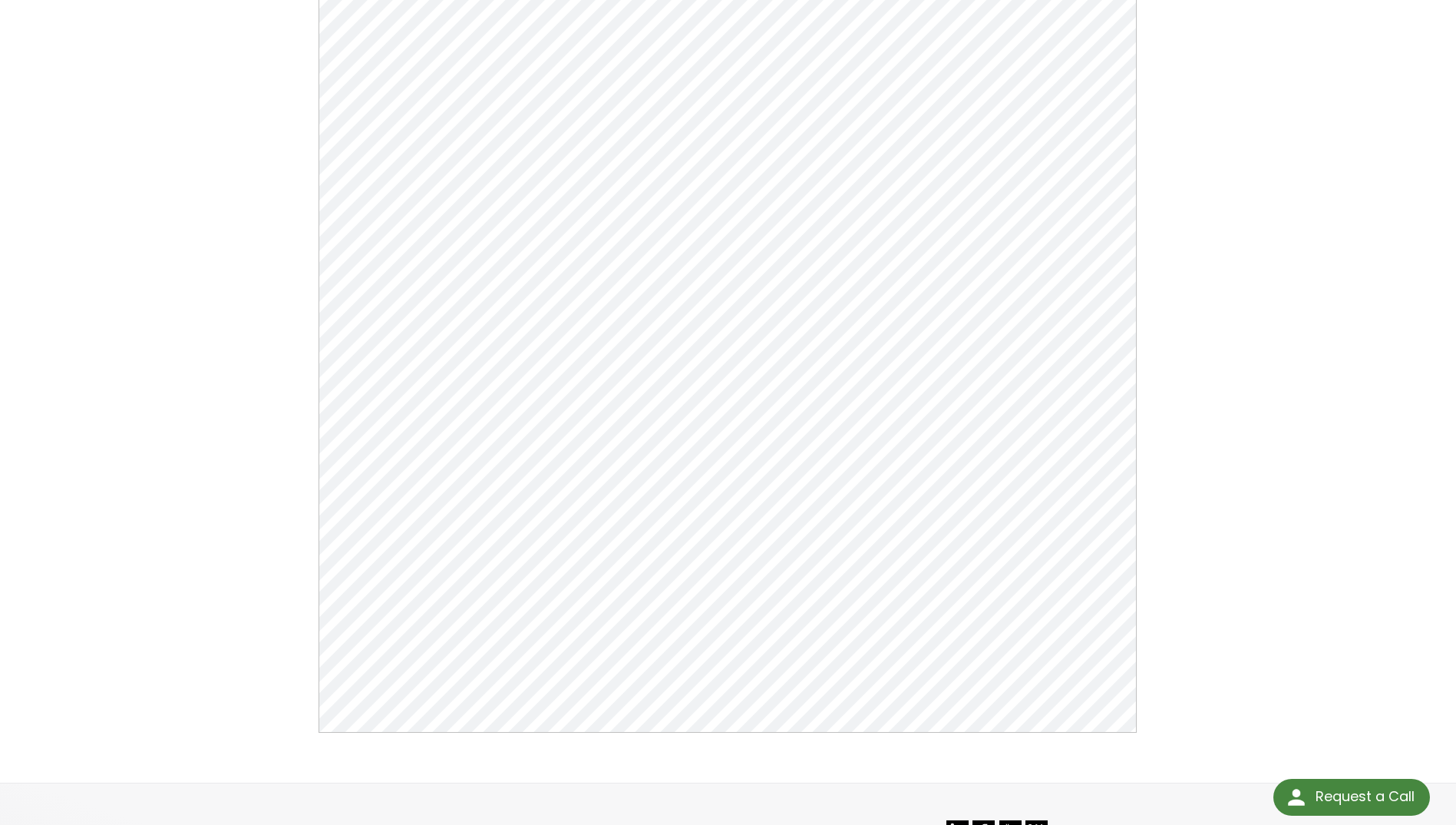
scroll to position [308, 0]
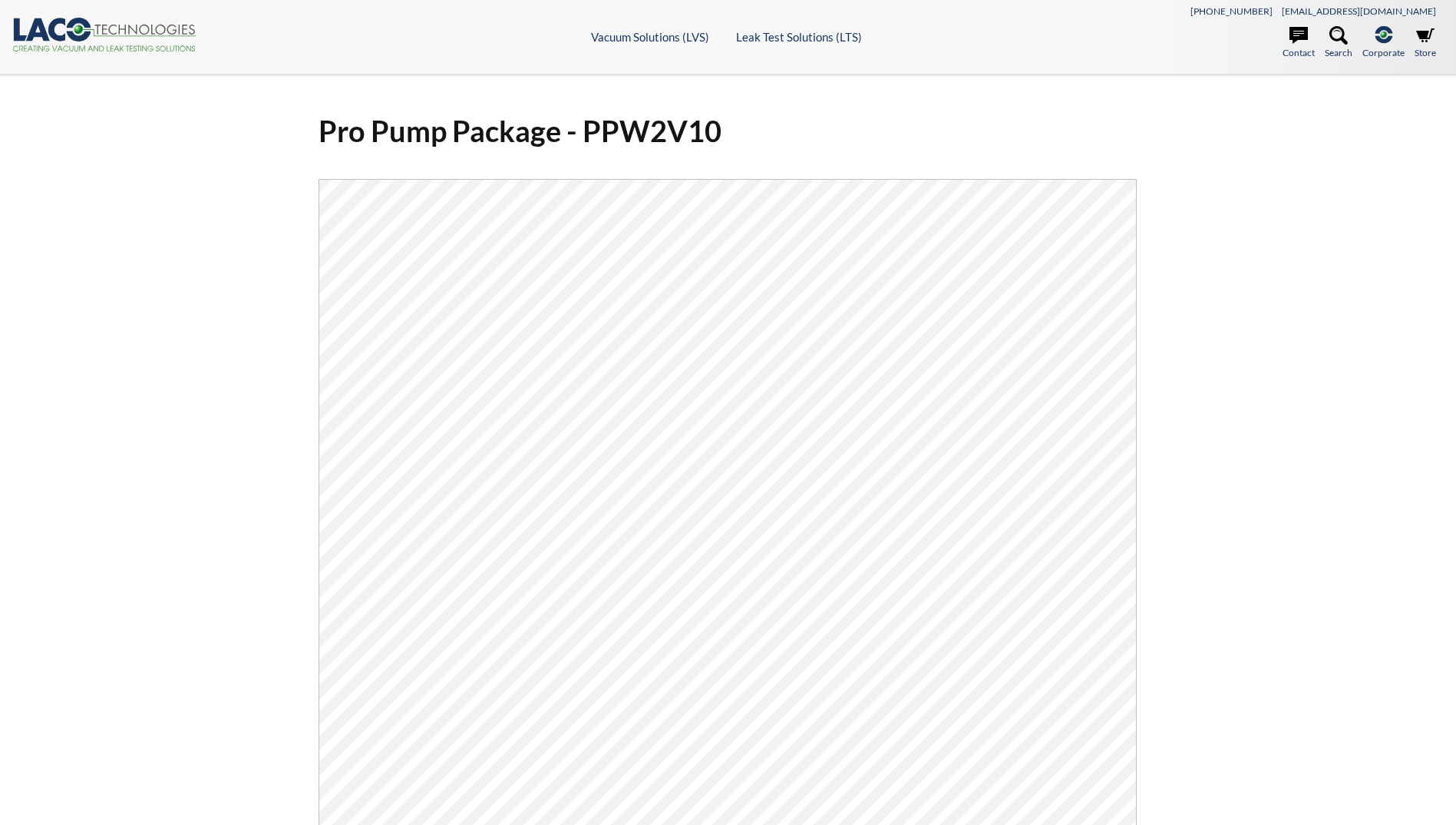
select select "Language Translate Widget"
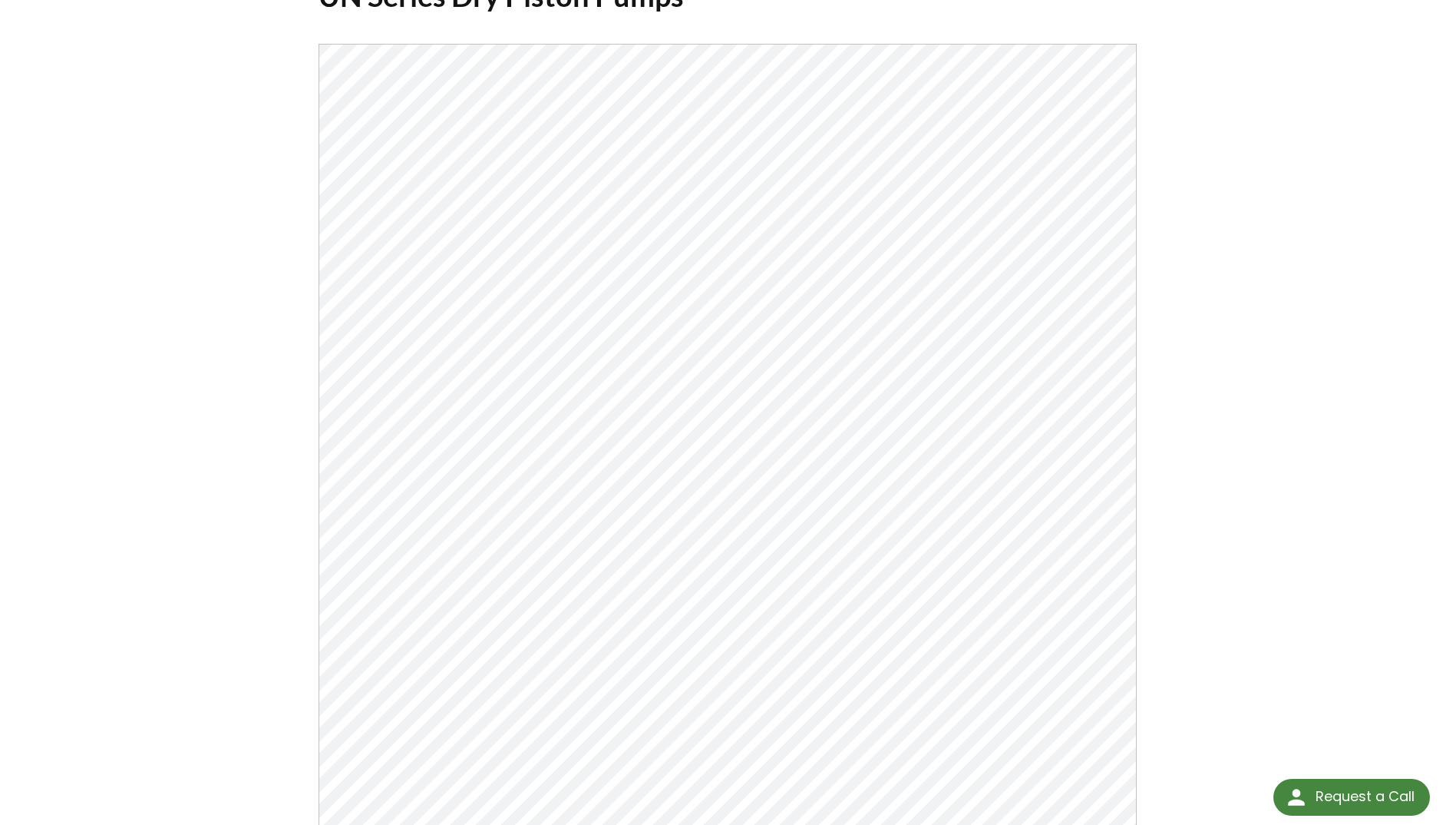
scroll to position [230, 0]
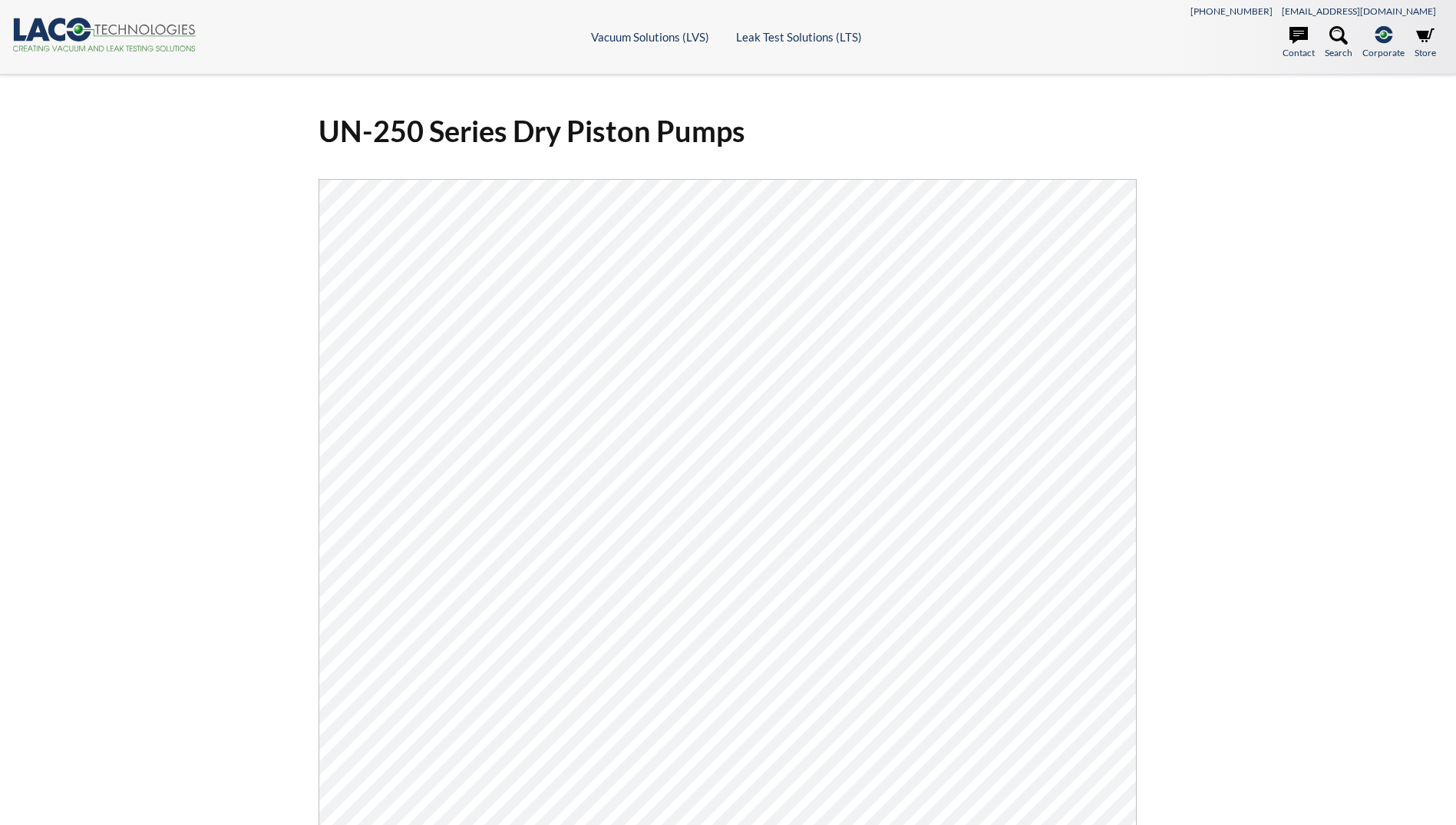
select select "Language Translate Widget"
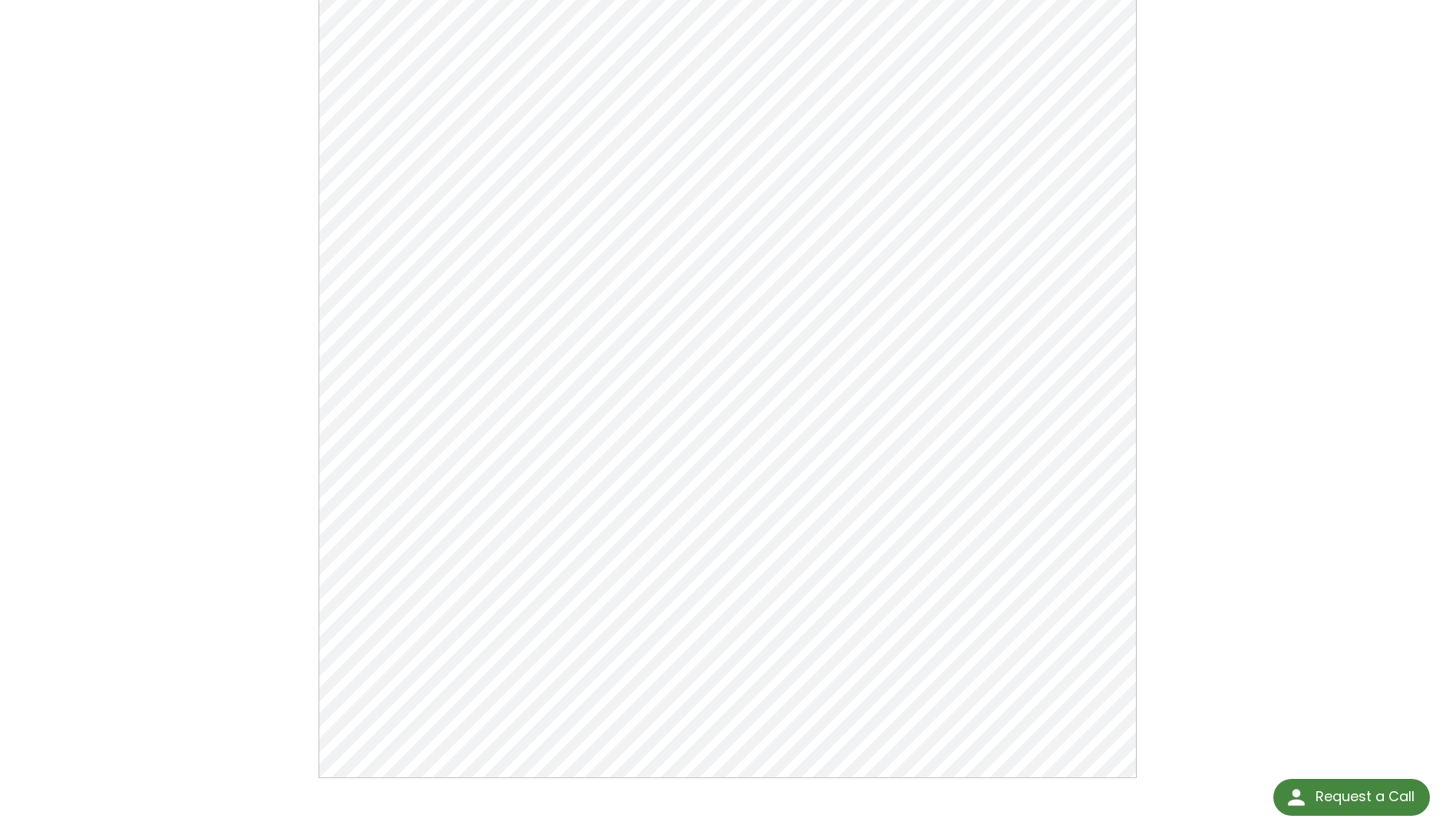
scroll to position [308, 0]
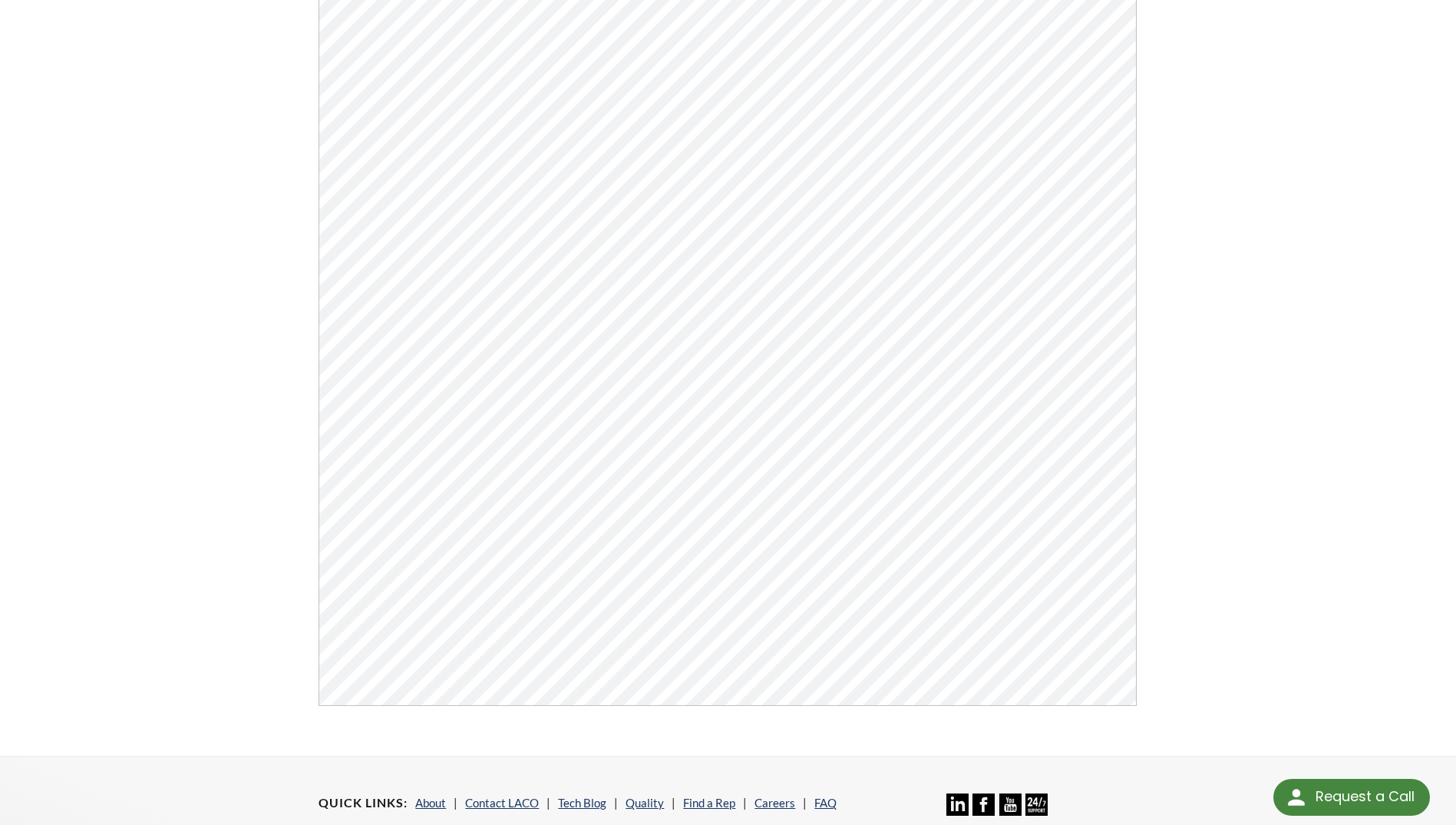
scroll to position [308, 0]
